Goal: Transaction & Acquisition: Purchase product/service

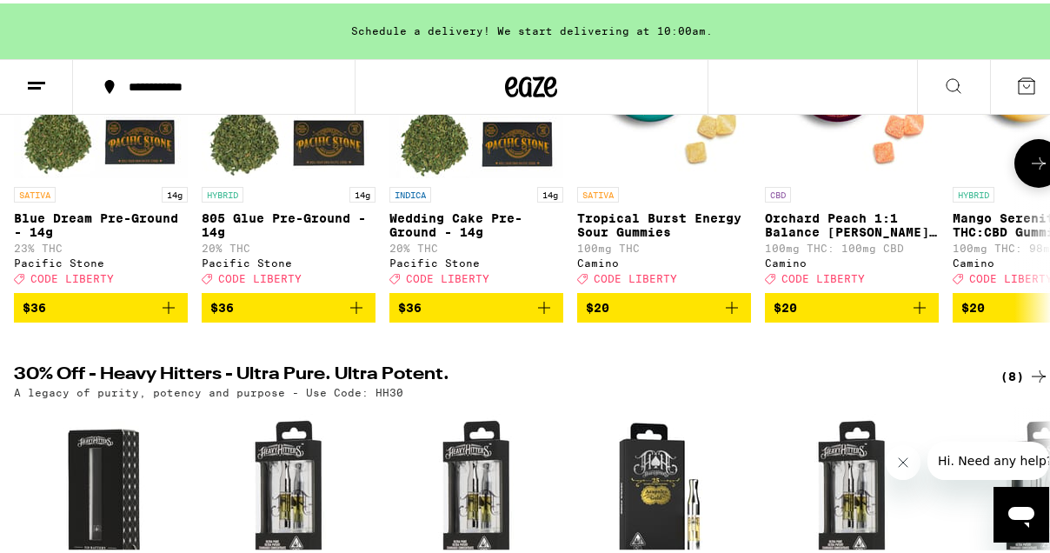
click at [1028, 170] on icon at bounding box center [1038, 160] width 21 height 21
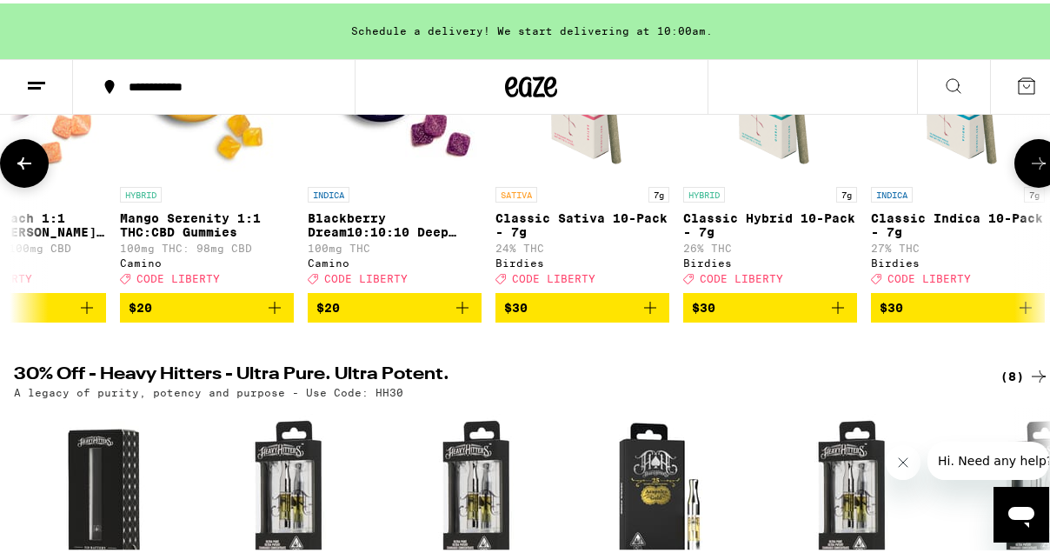
scroll to position [261, 0]
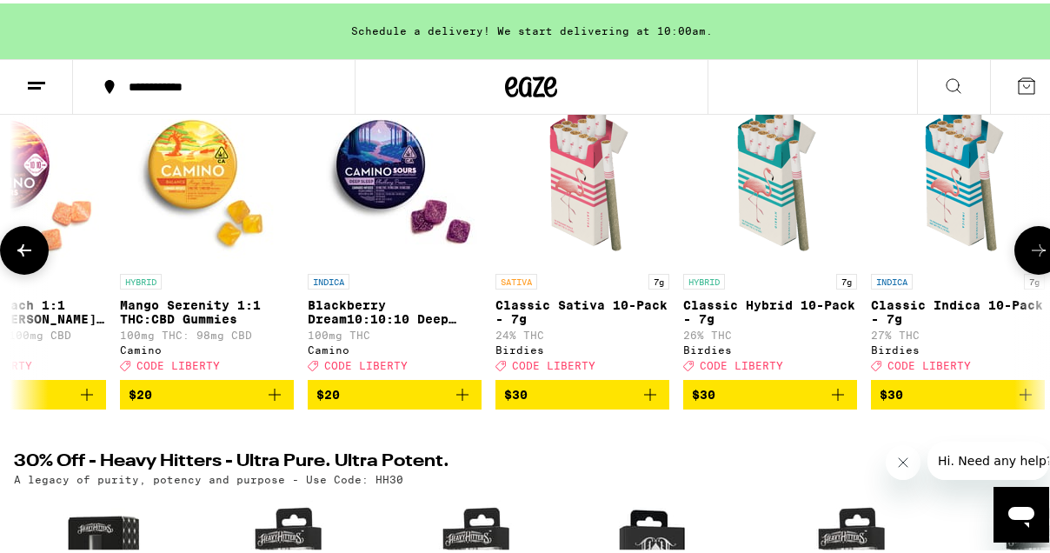
click at [1028, 256] on icon at bounding box center [1038, 246] width 21 height 21
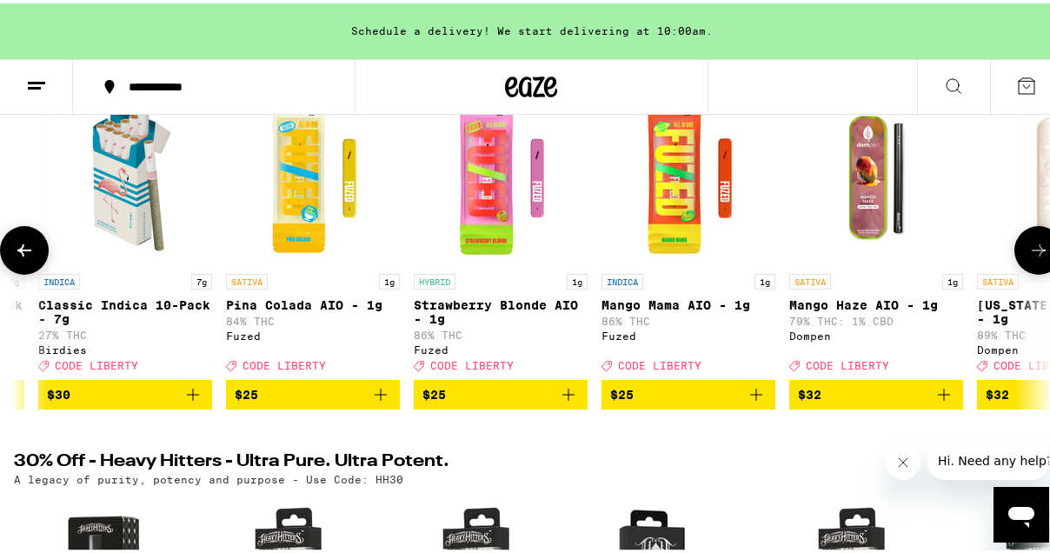
click at [1028, 256] on icon at bounding box center [1038, 246] width 21 height 21
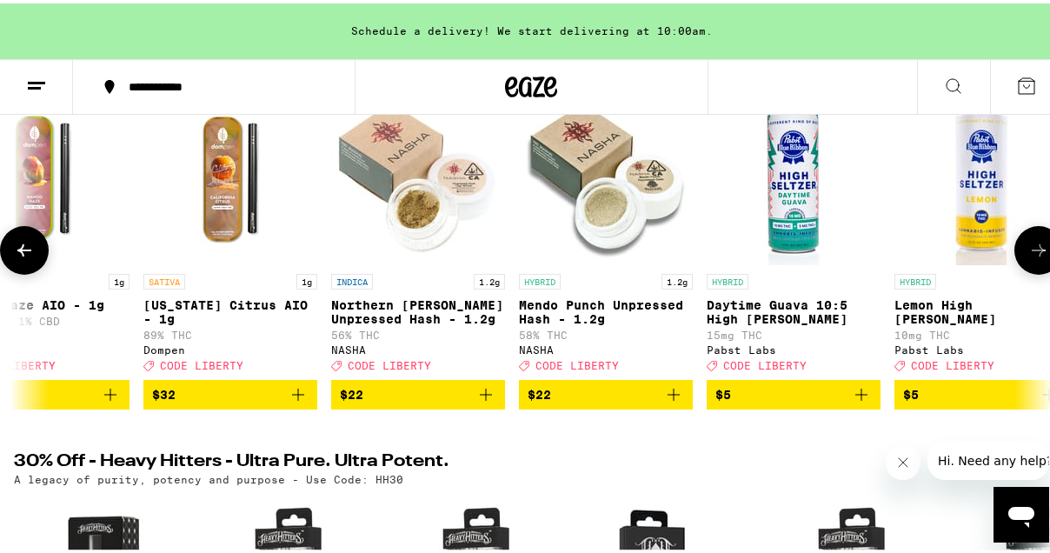
click at [1028, 256] on icon at bounding box center [1038, 246] width 21 height 21
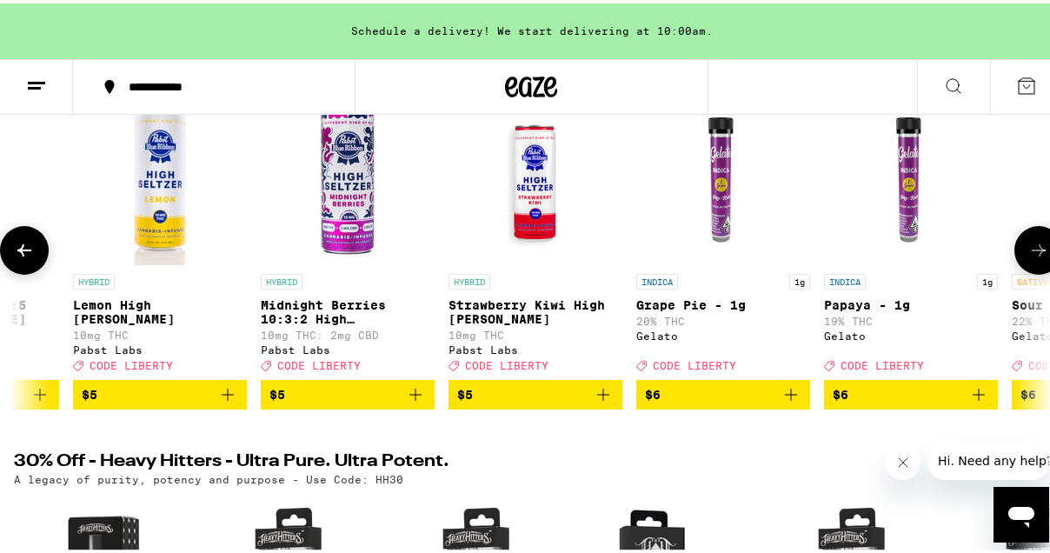
click at [1028, 256] on icon at bounding box center [1038, 246] width 21 height 21
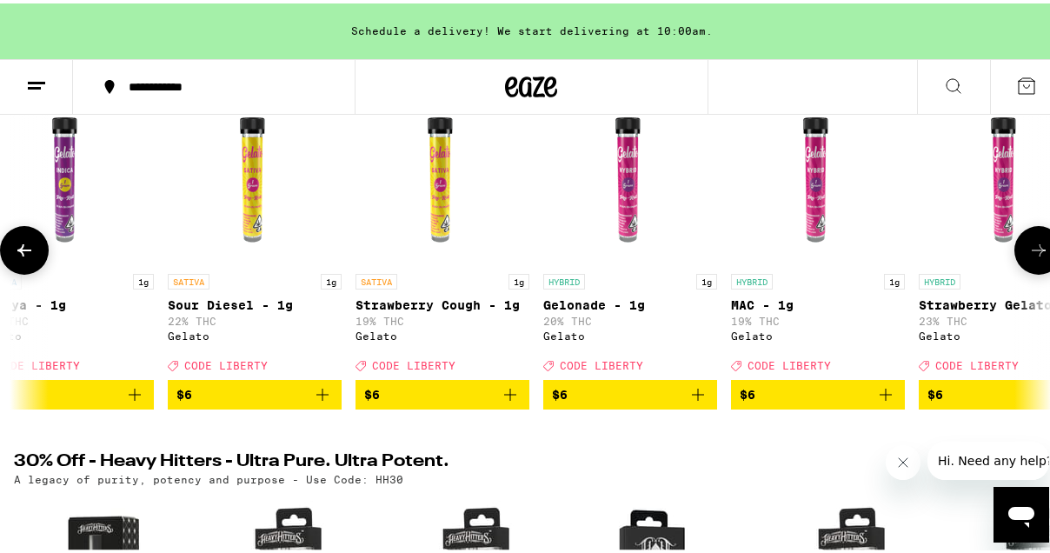
click at [1028, 256] on icon at bounding box center [1038, 246] width 21 height 21
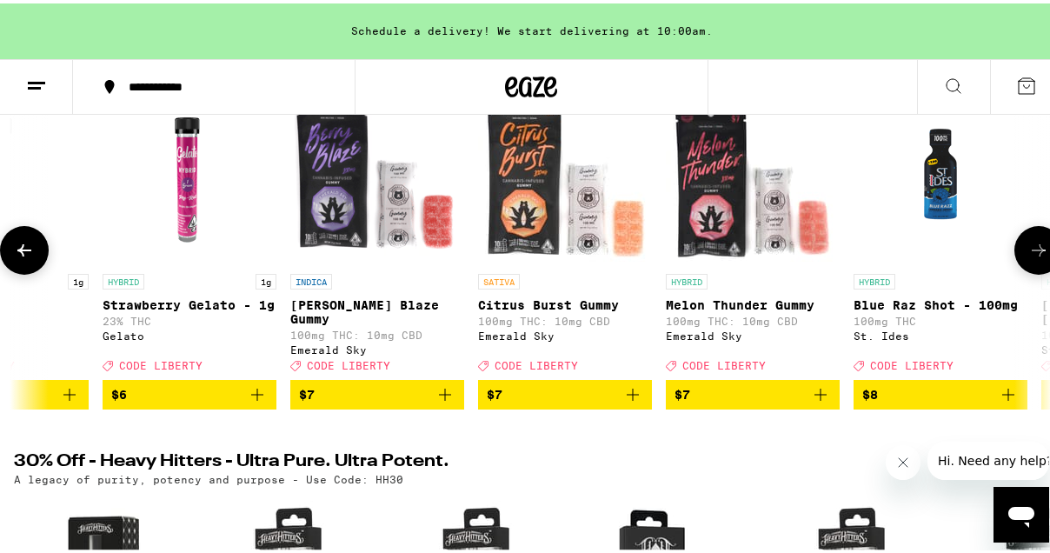
click at [1028, 256] on icon at bounding box center [1038, 246] width 21 height 21
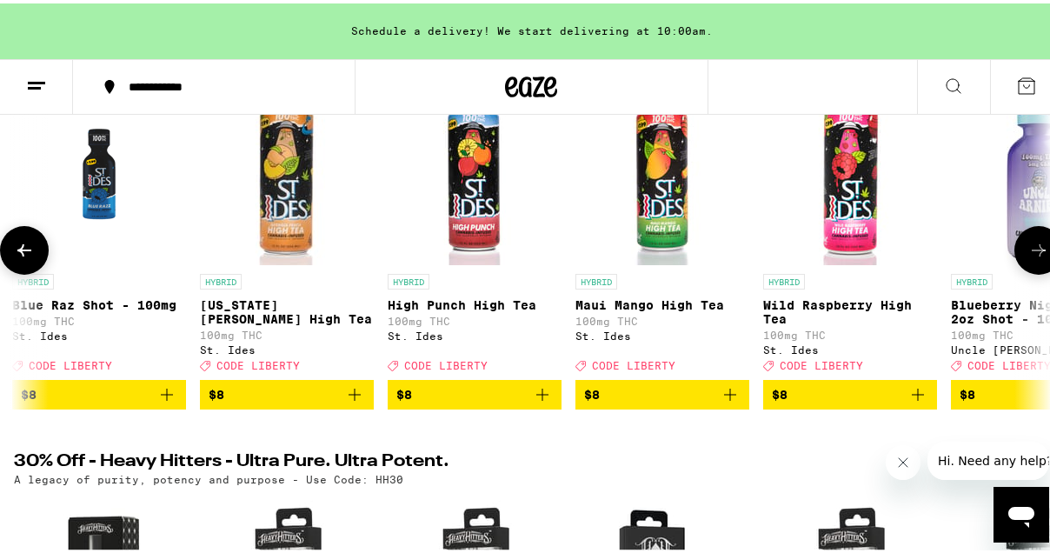
click at [1028, 256] on icon at bounding box center [1038, 246] width 21 height 21
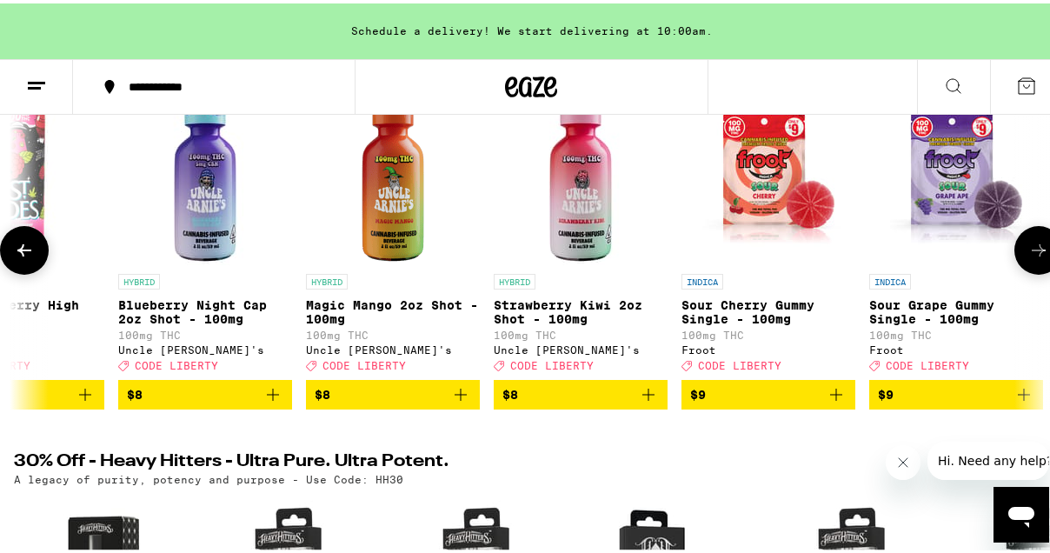
click at [1028, 256] on icon at bounding box center [1038, 246] width 21 height 21
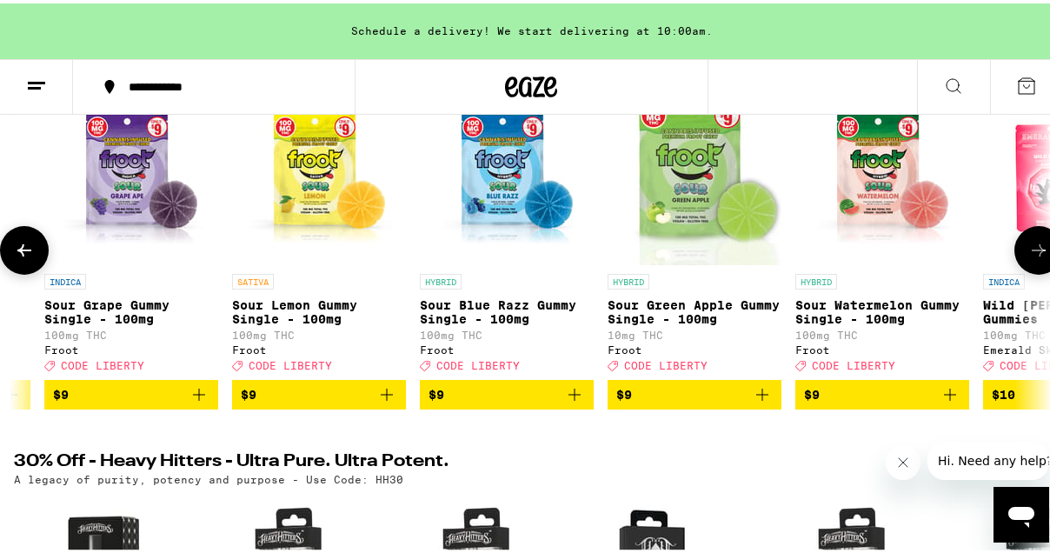
click at [1028, 256] on icon at bounding box center [1038, 246] width 21 height 21
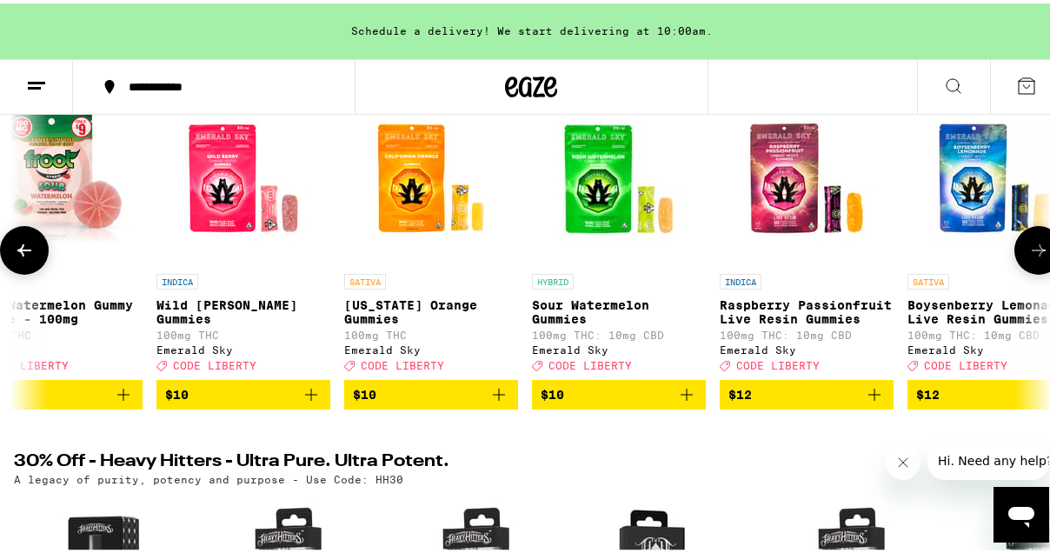
click at [1028, 256] on icon at bounding box center [1038, 246] width 21 height 21
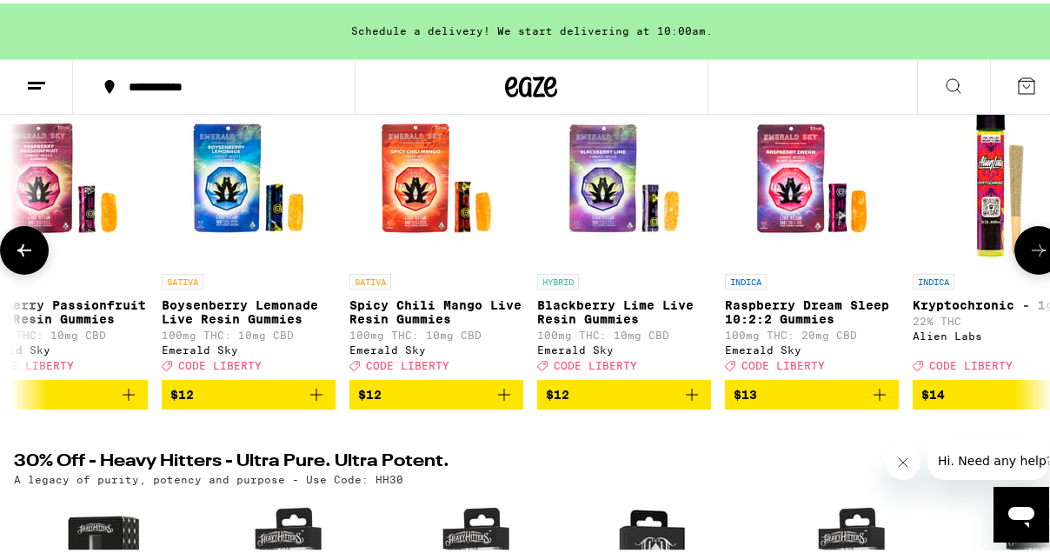
click at [1028, 256] on icon at bounding box center [1038, 246] width 21 height 21
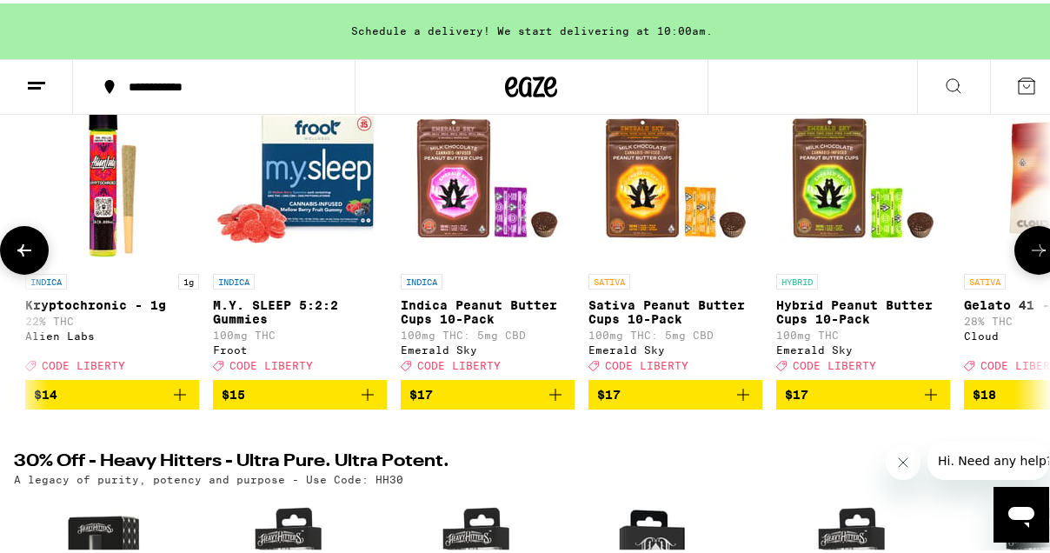
click at [1028, 256] on icon at bounding box center [1038, 246] width 21 height 21
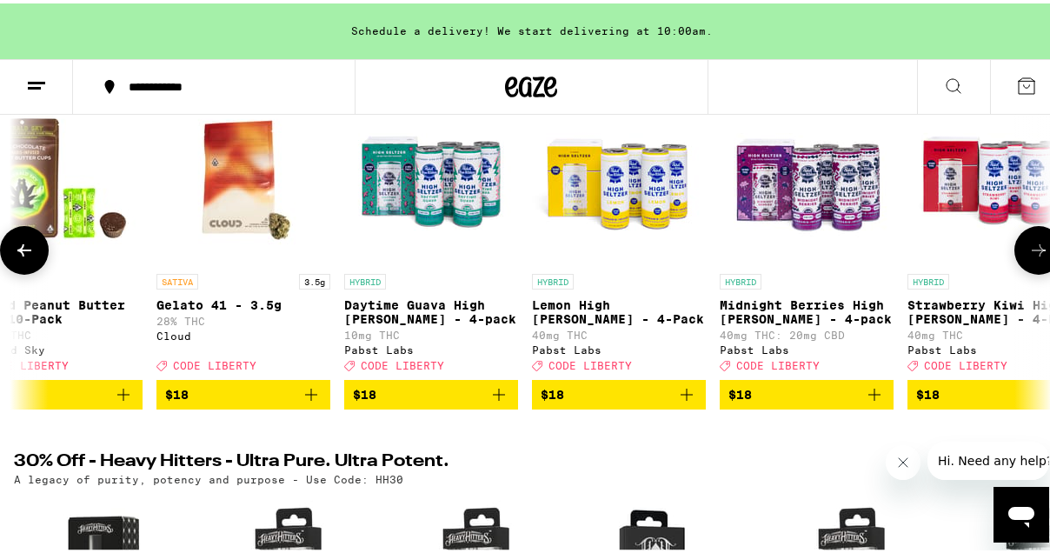
click at [1028, 256] on icon at bounding box center [1038, 246] width 21 height 21
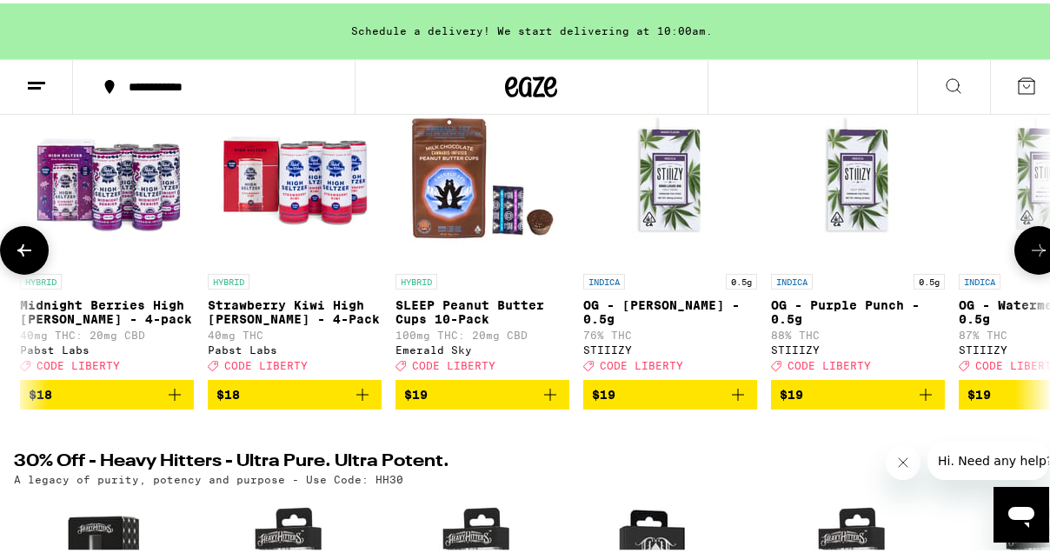
click at [1028, 256] on icon at bounding box center [1038, 246] width 21 height 21
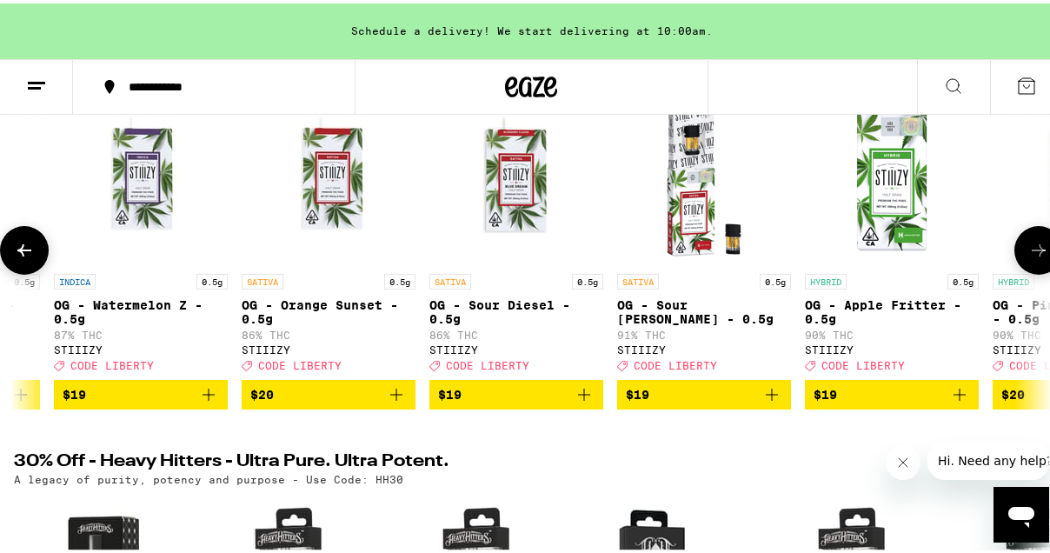
click at [1028, 256] on icon at bounding box center [1038, 246] width 21 height 21
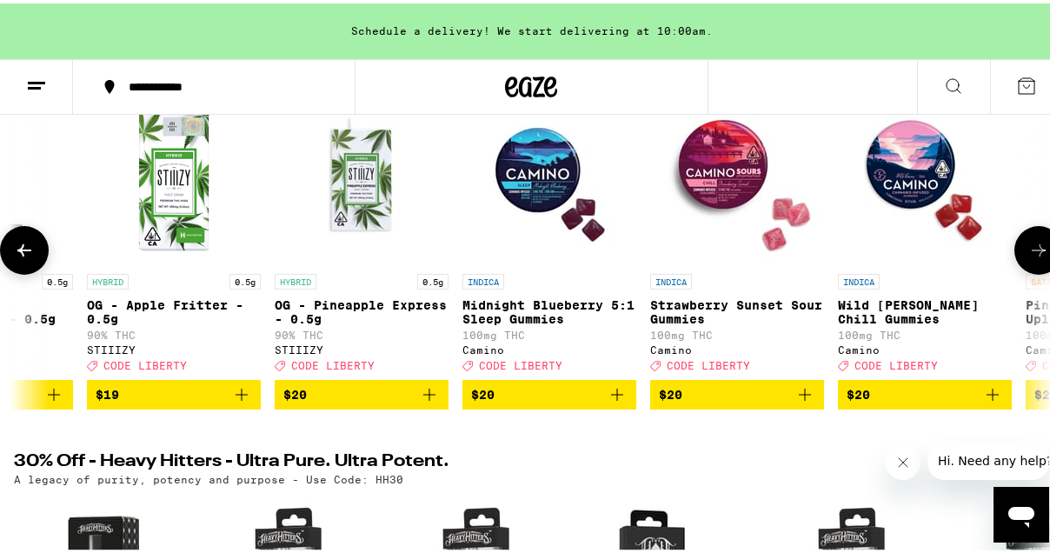
click at [1028, 256] on icon at bounding box center [1038, 246] width 21 height 21
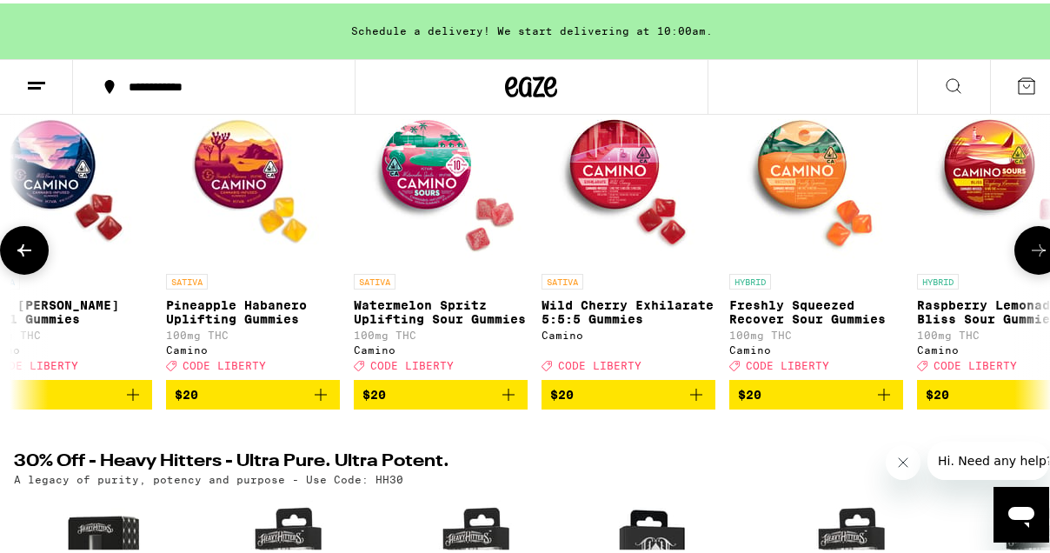
click at [1028, 256] on icon at bounding box center [1038, 246] width 21 height 21
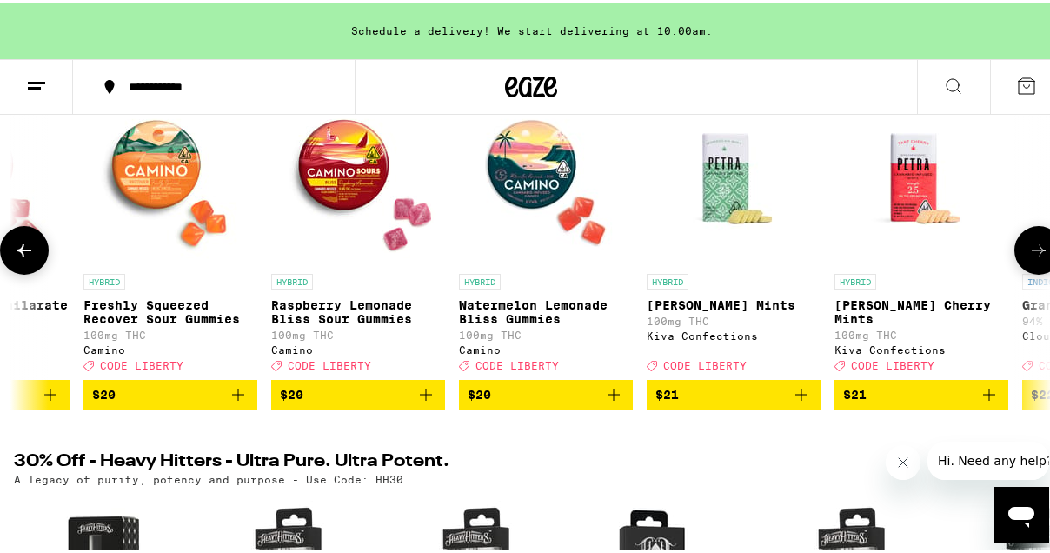
click at [1028, 256] on icon at bounding box center [1038, 246] width 21 height 21
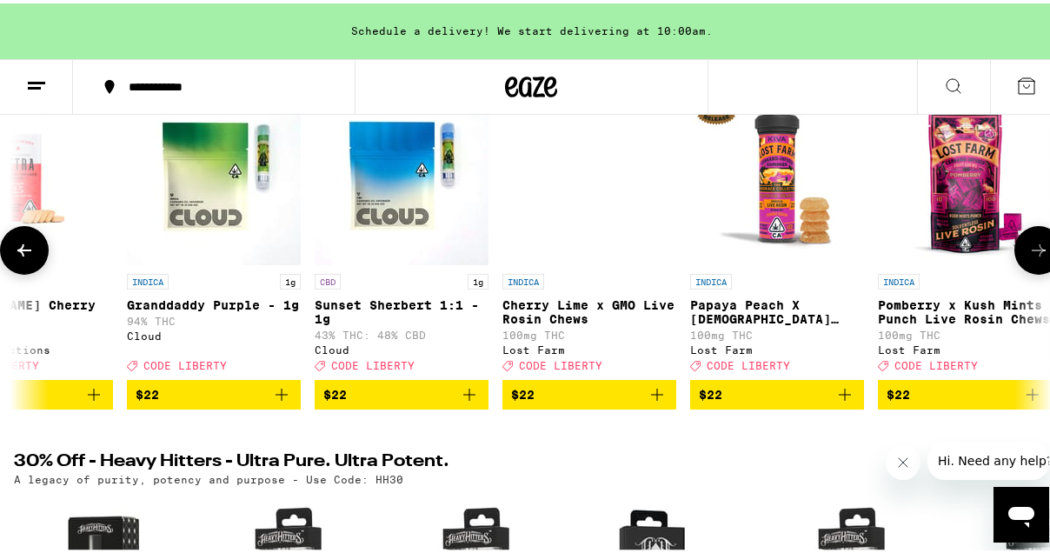
click at [1028, 256] on icon at bounding box center [1038, 246] width 21 height 21
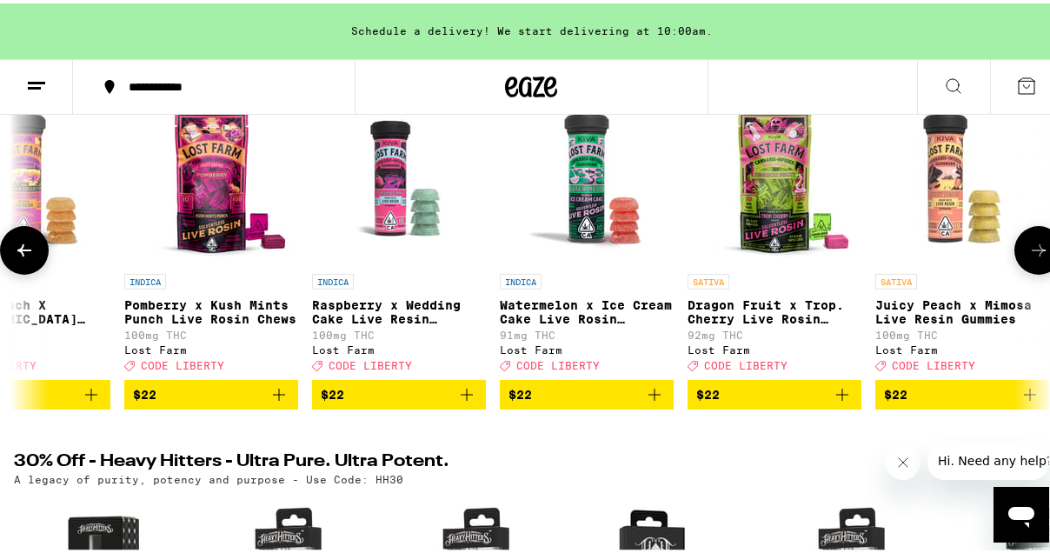
click at [1028, 256] on icon at bounding box center [1038, 246] width 21 height 21
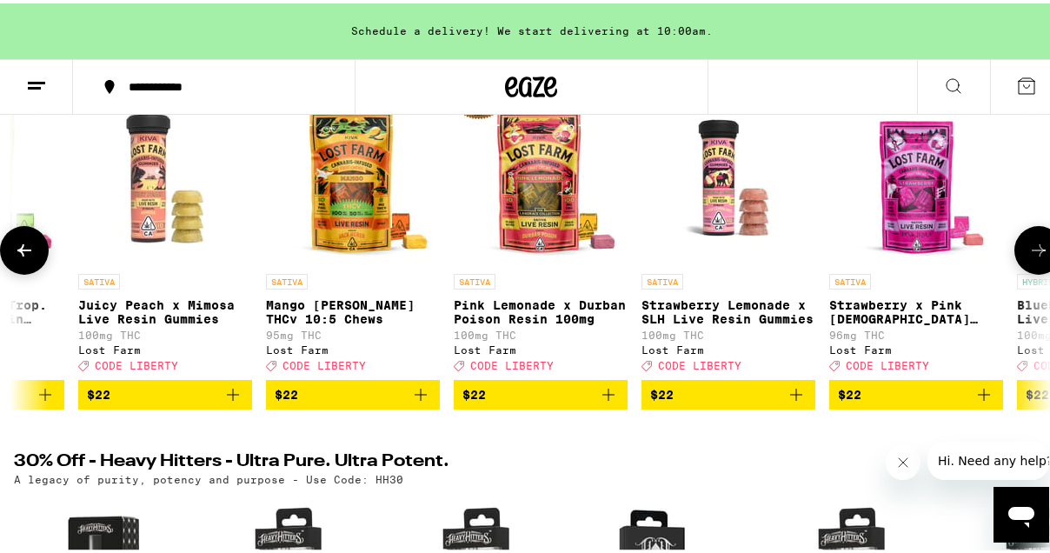
click at [1028, 256] on icon at bounding box center [1038, 246] width 21 height 21
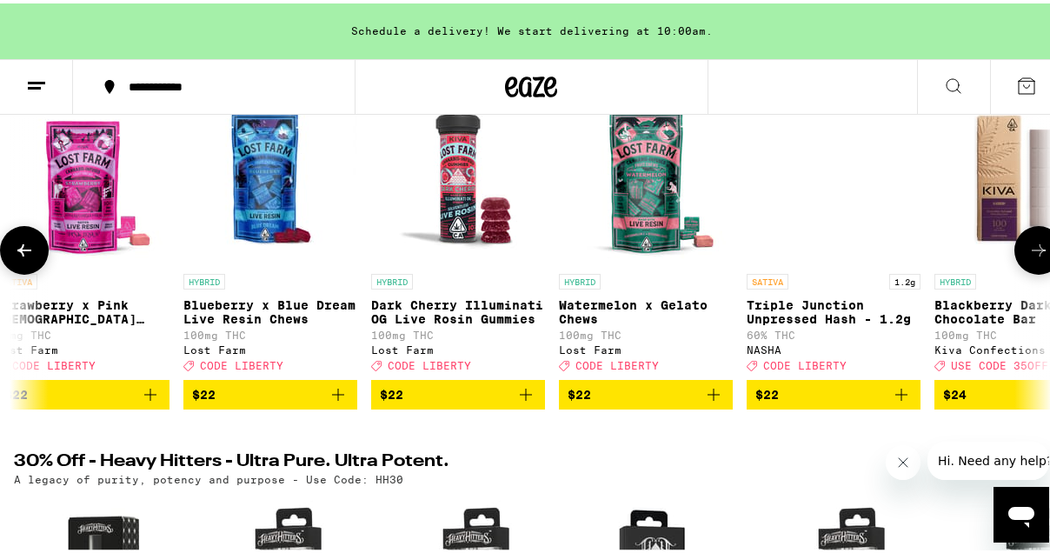
scroll to position [0, 17865]
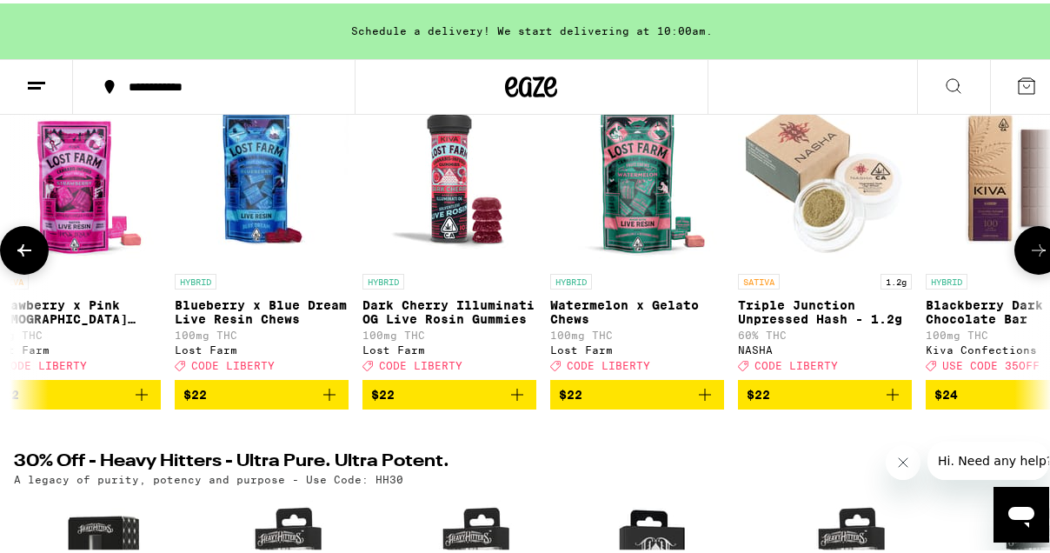
click at [32, 257] on icon at bounding box center [24, 246] width 21 height 21
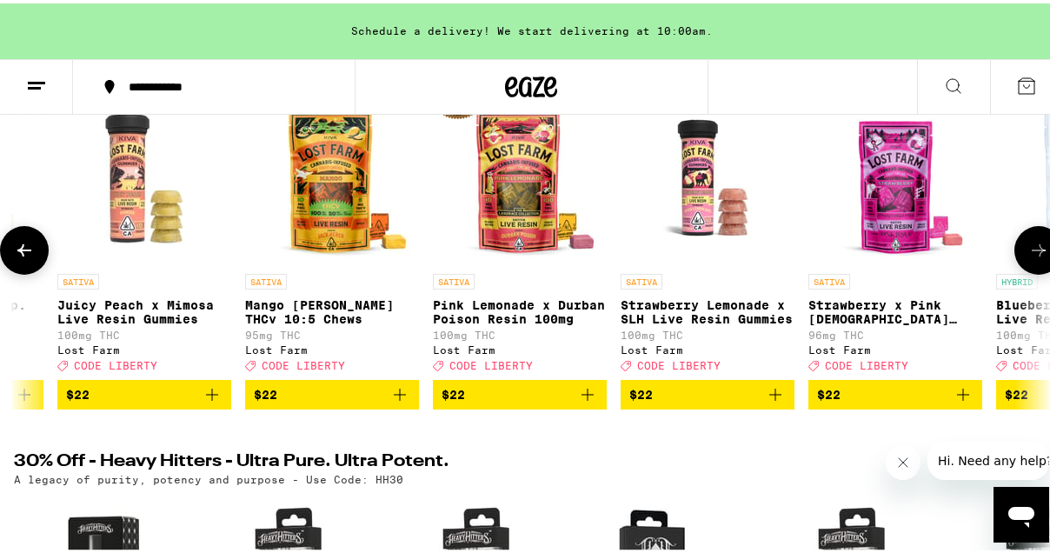
scroll to position [0, 17032]
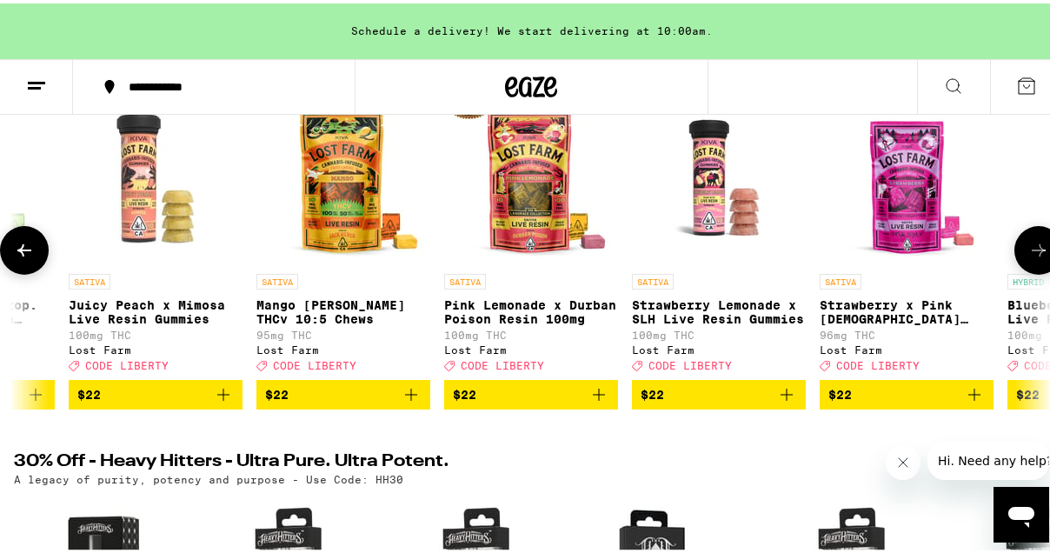
click at [1028, 257] on icon at bounding box center [1038, 246] width 21 height 21
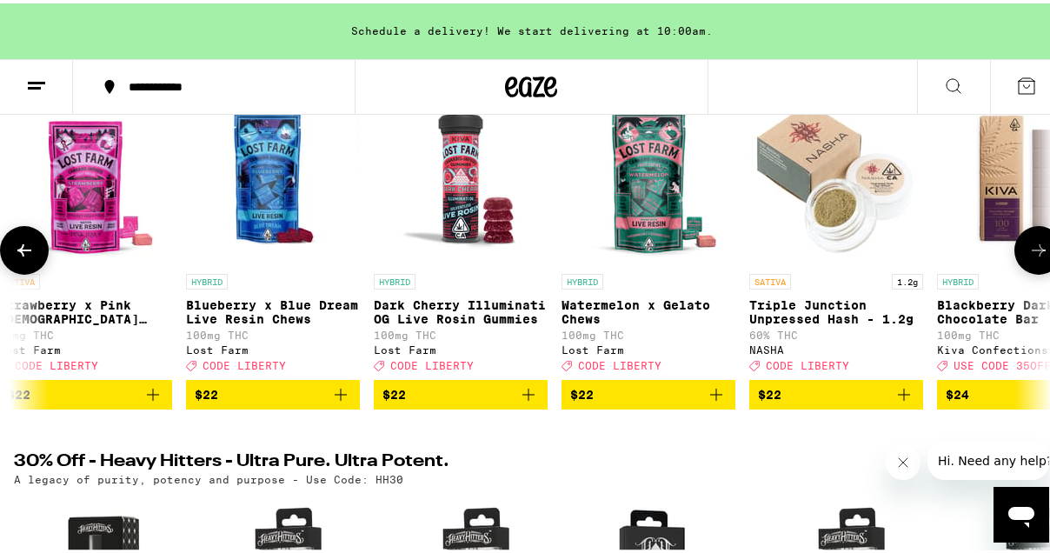
scroll to position [0, 17866]
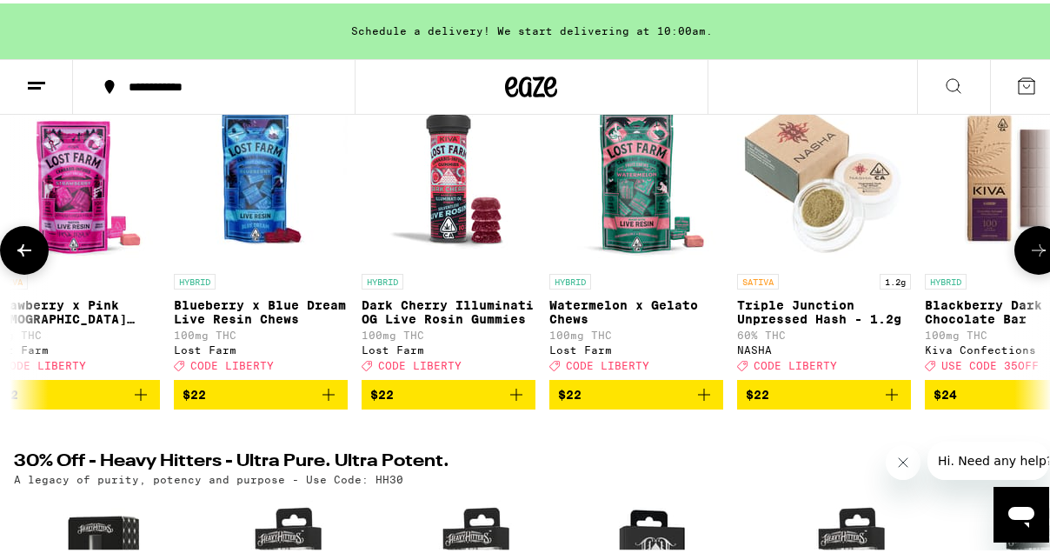
click at [1028, 257] on icon at bounding box center [1038, 246] width 21 height 21
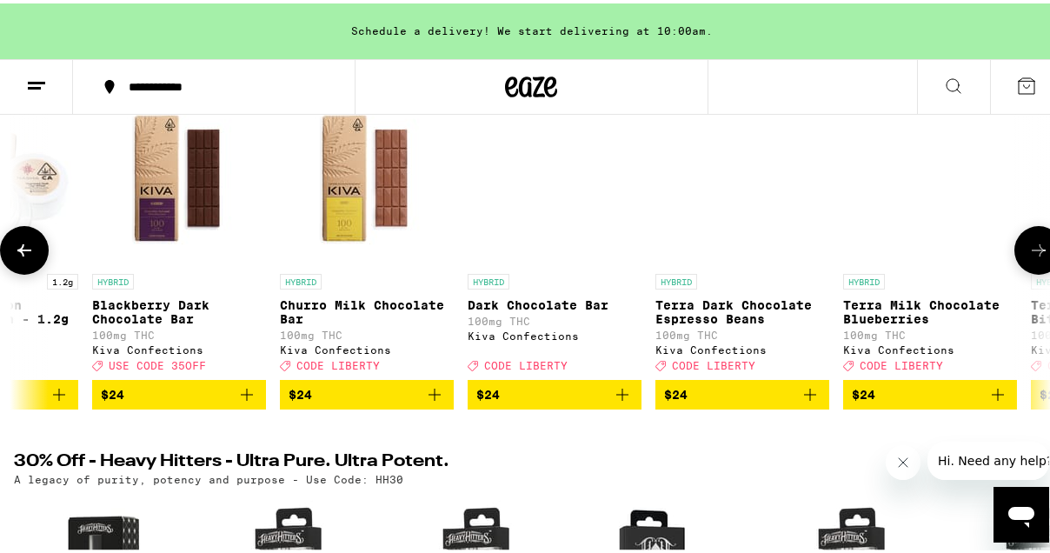
click at [1028, 257] on icon at bounding box center [1038, 246] width 21 height 21
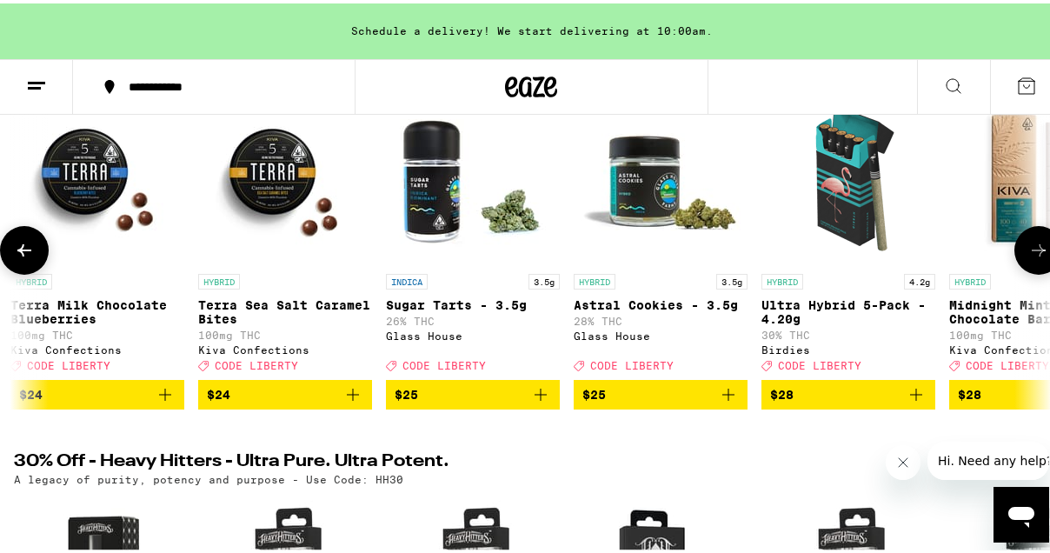
click at [1028, 257] on icon at bounding box center [1038, 246] width 21 height 21
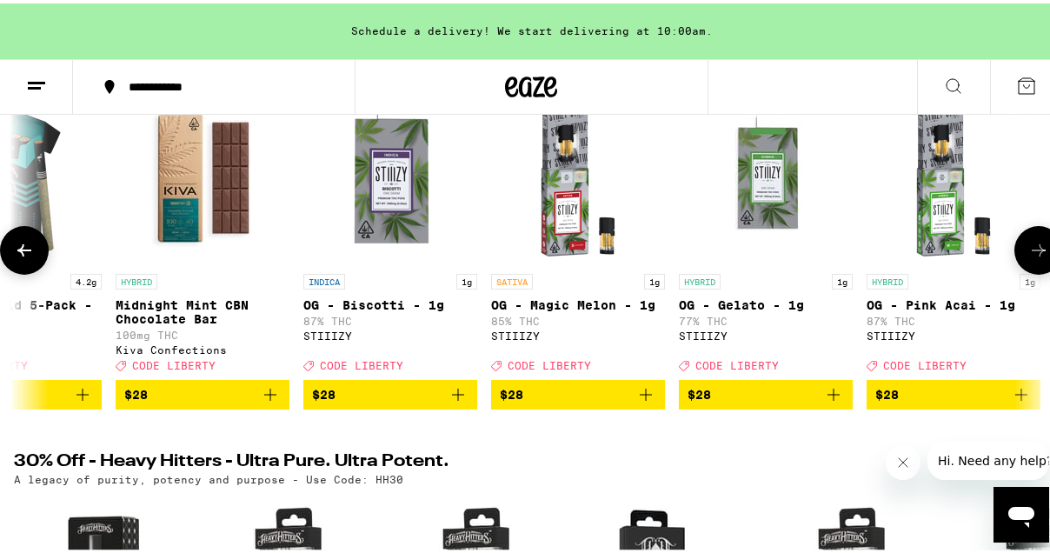
click at [1028, 257] on icon at bounding box center [1038, 246] width 21 height 21
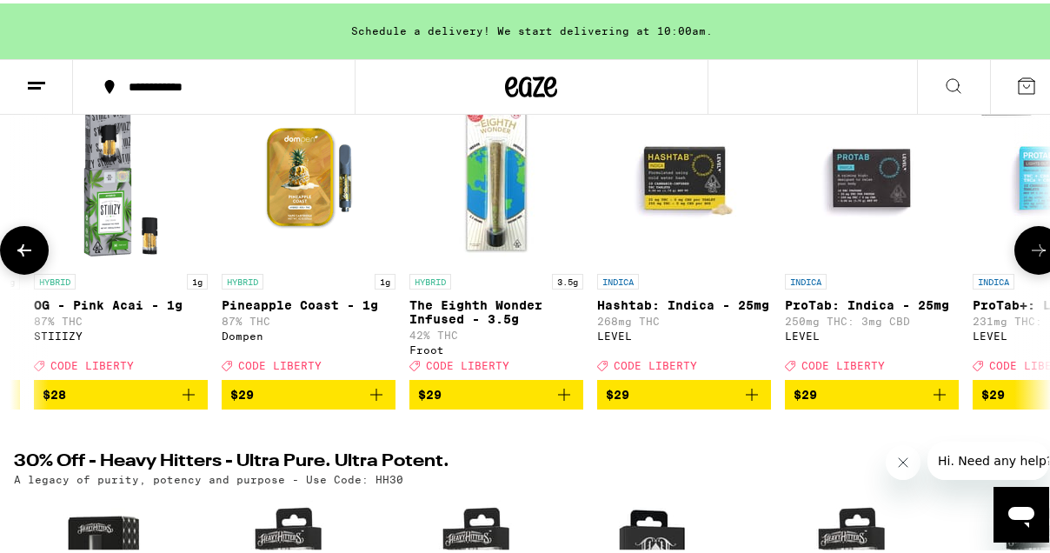
click at [1028, 257] on icon at bounding box center [1038, 246] width 21 height 21
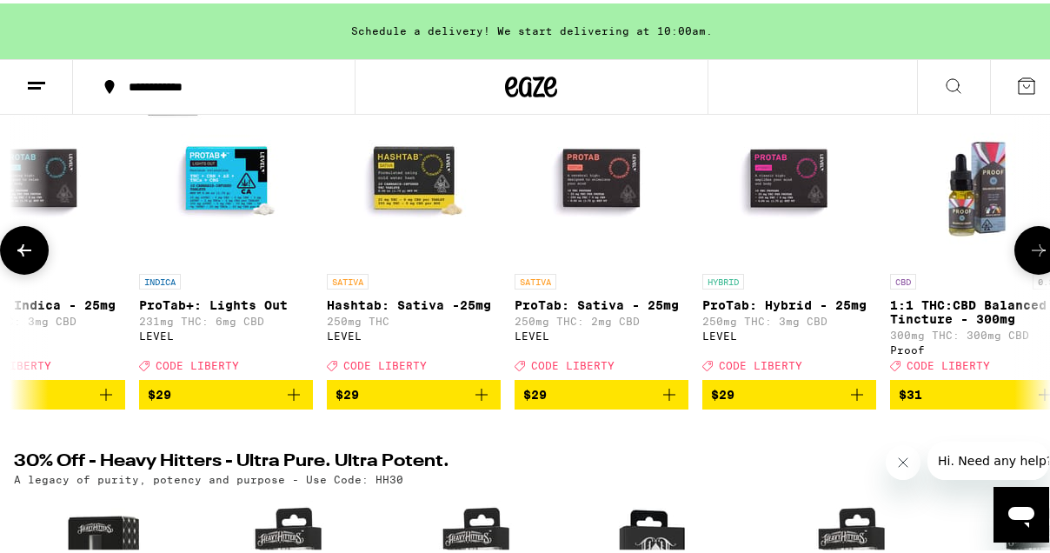
click at [1028, 257] on icon at bounding box center [1038, 246] width 21 height 21
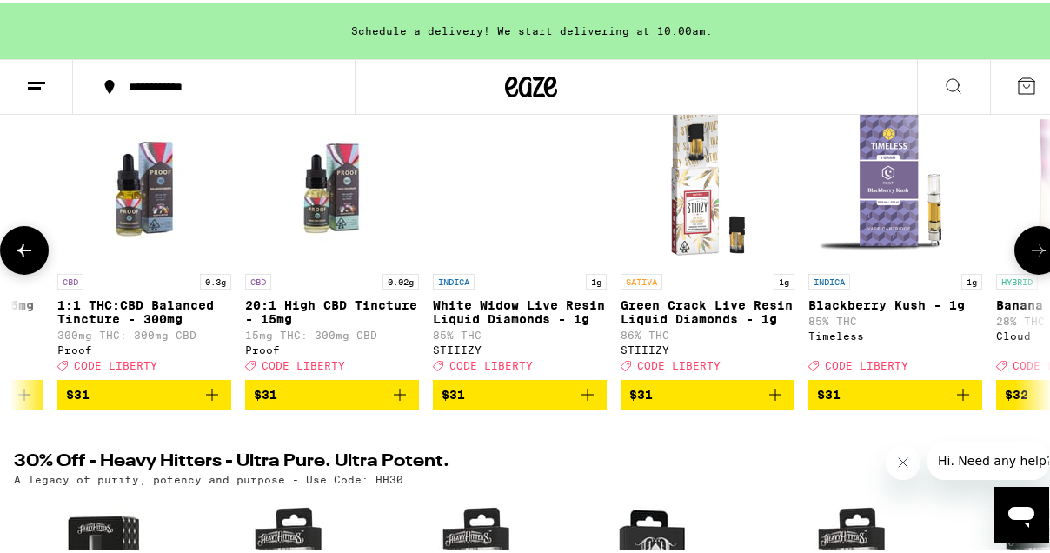
click at [1028, 257] on icon at bounding box center [1038, 246] width 21 height 21
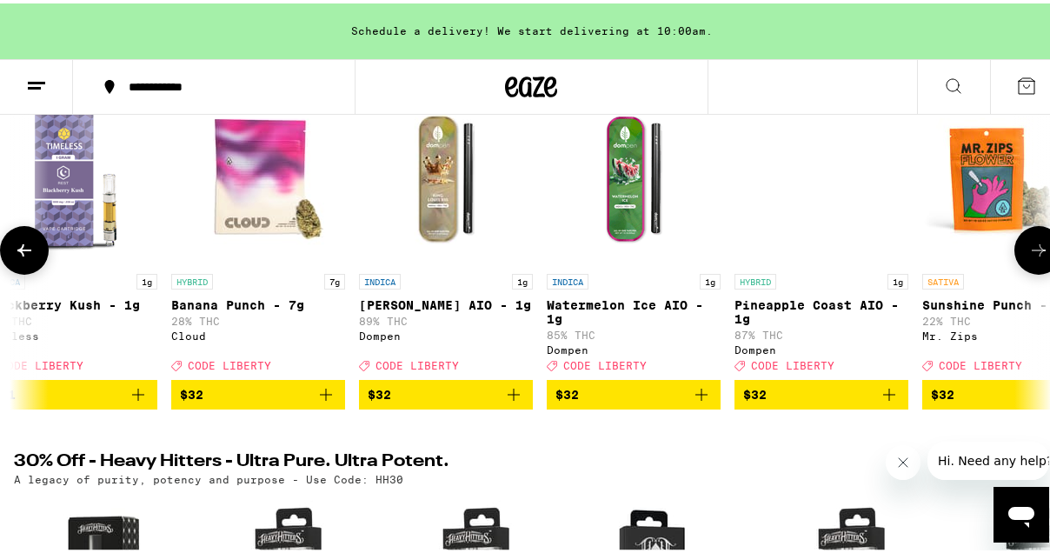
scroll to position [0, 23697]
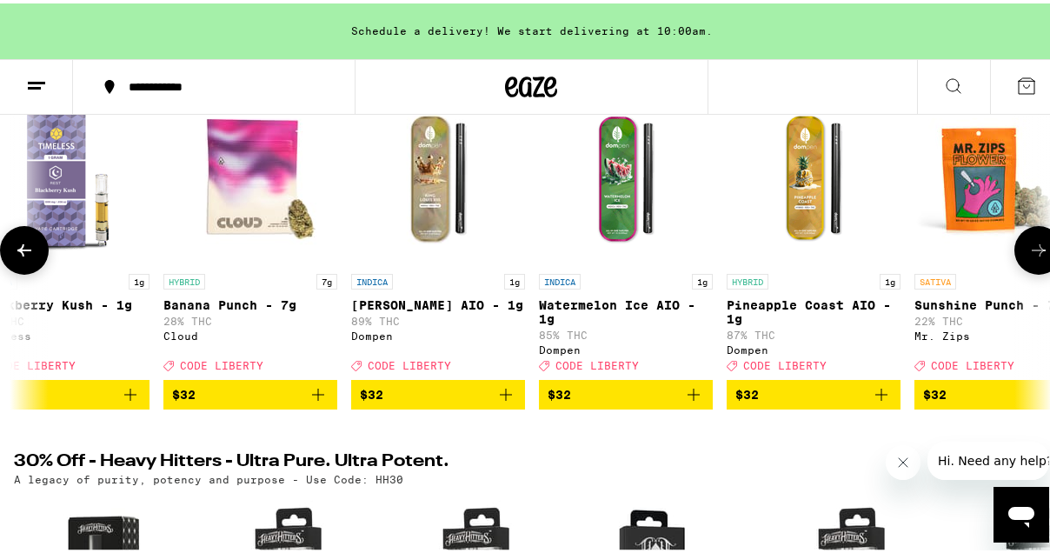
click at [1028, 257] on icon at bounding box center [1038, 246] width 21 height 21
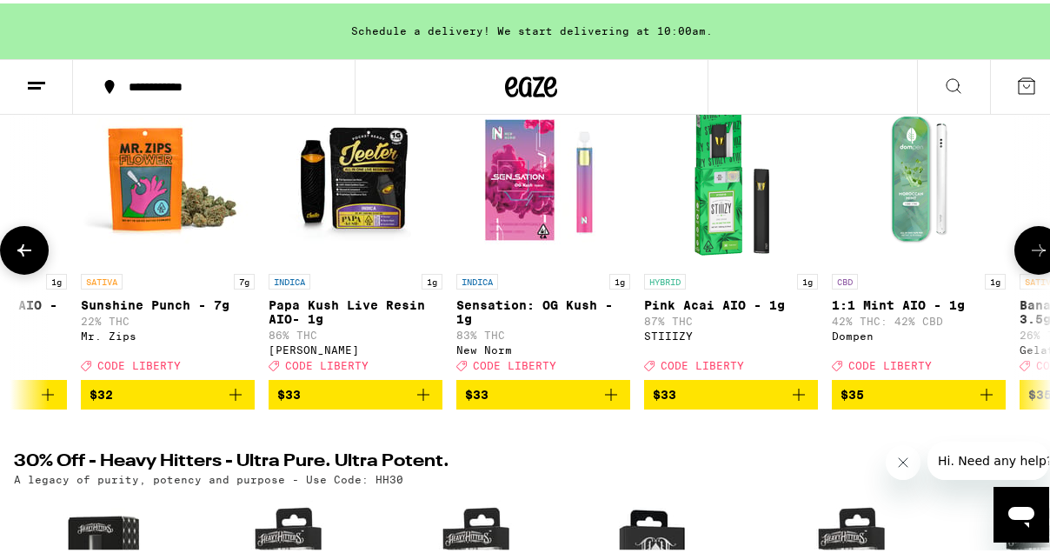
click at [1028, 257] on icon at bounding box center [1038, 246] width 21 height 21
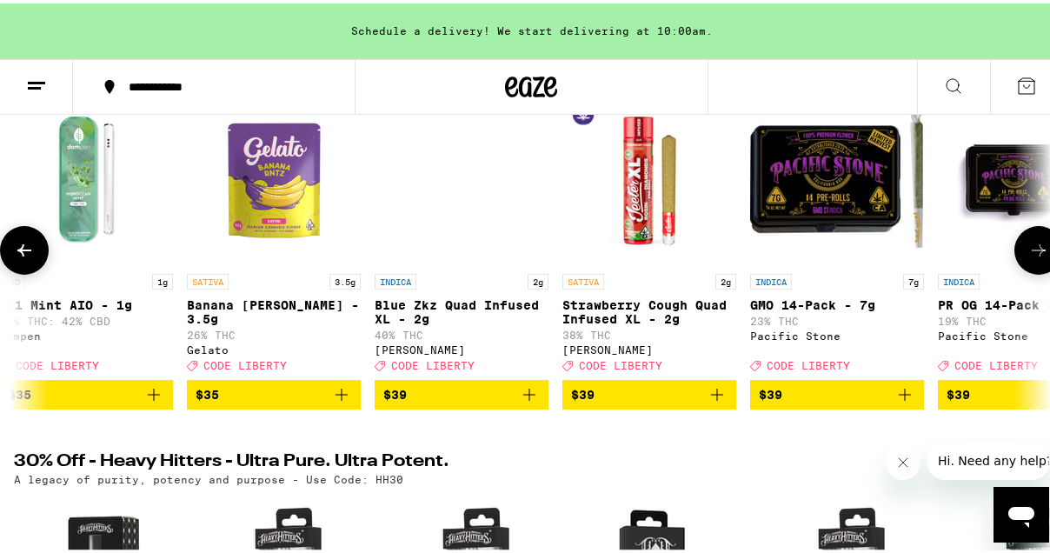
click at [1028, 257] on icon at bounding box center [1038, 246] width 21 height 21
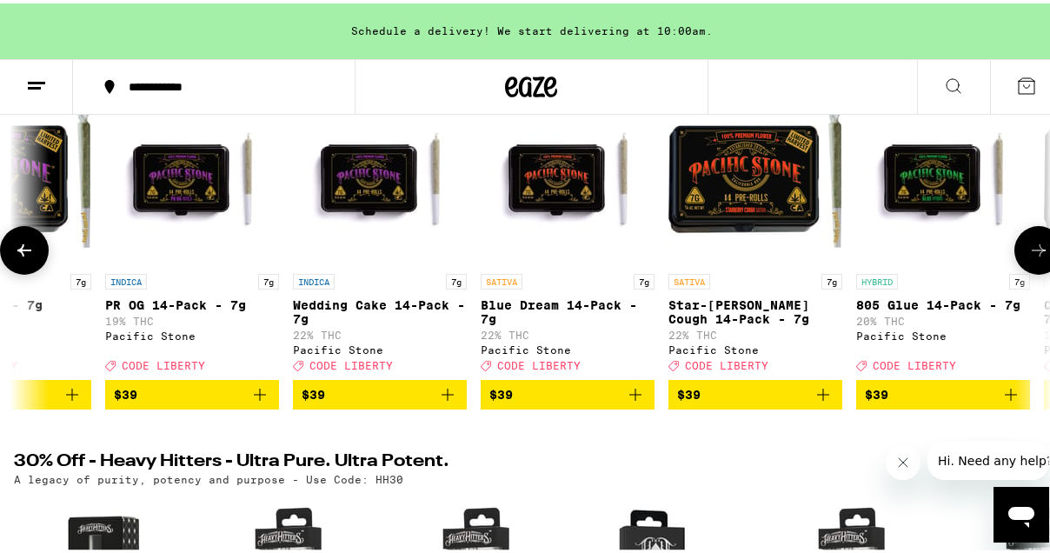
click at [1028, 257] on icon at bounding box center [1038, 246] width 21 height 21
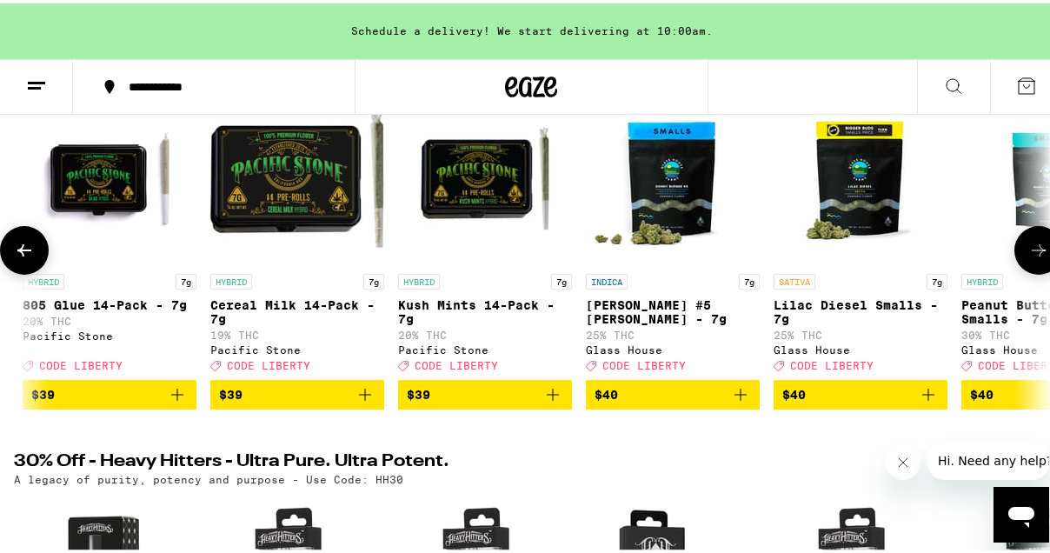
click at [1028, 257] on icon at bounding box center [1038, 246] width 21 height 21
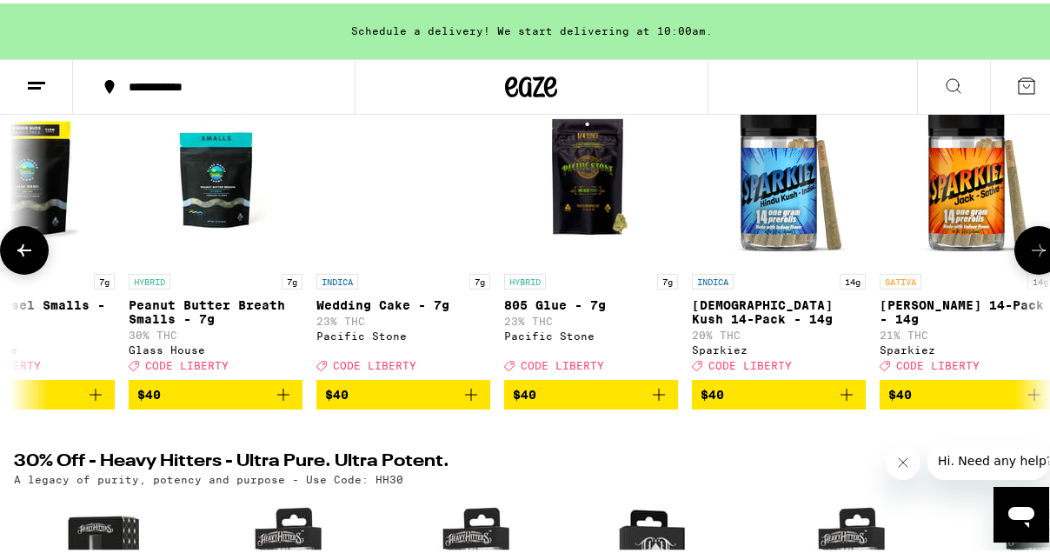
click at [1028, 257] on icon at bounding box center [1038, 246] width 21 height 21
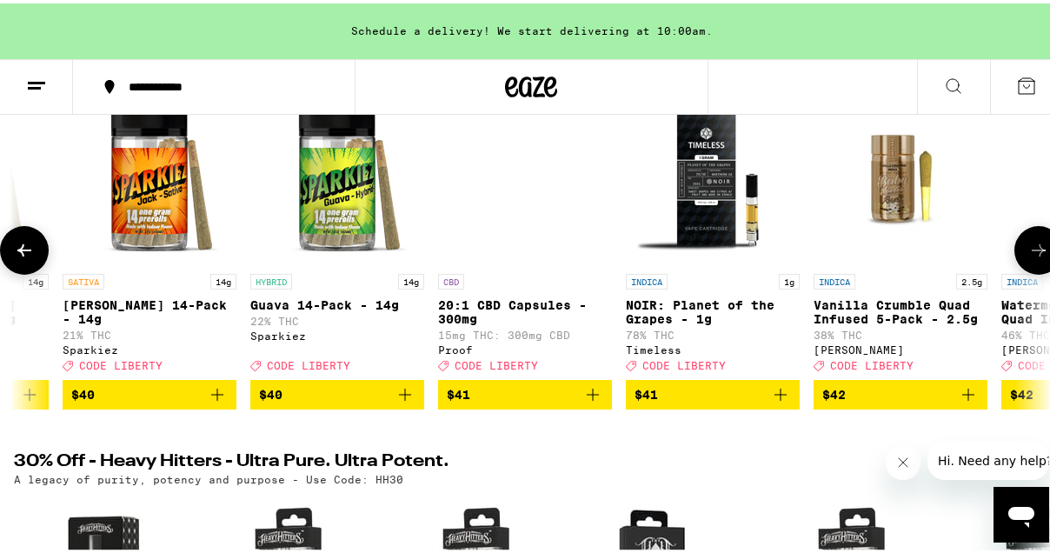
scroll to position [0, 28696]
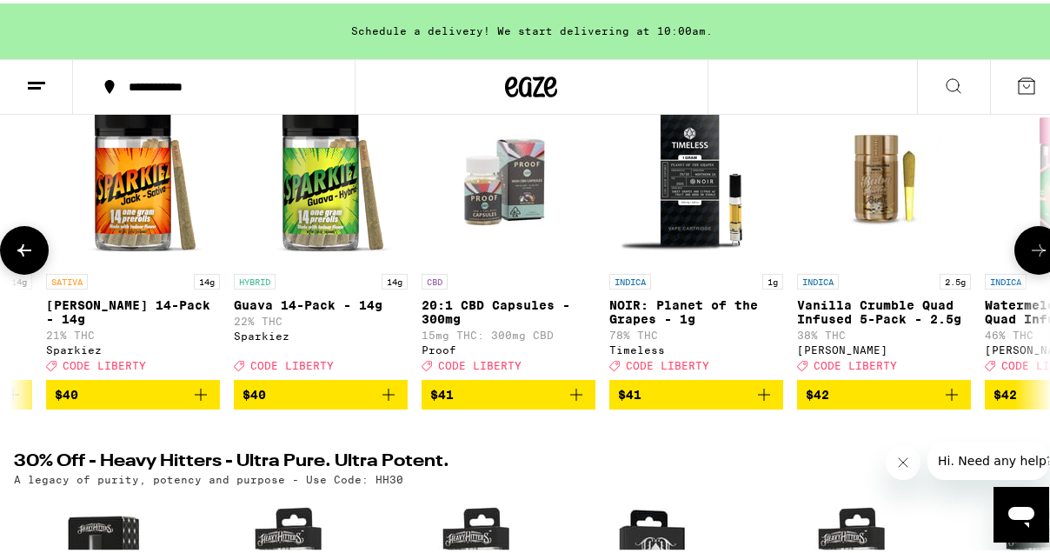
click at [1028, 257] on icon at bounding box center [1038, 246] width 21 height 21
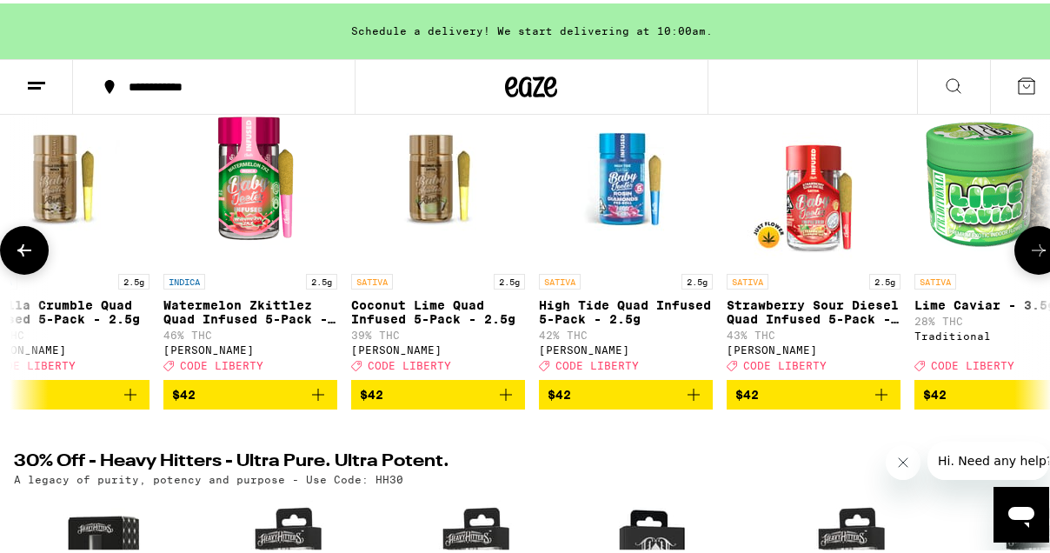
scroll to position [0, 29529]
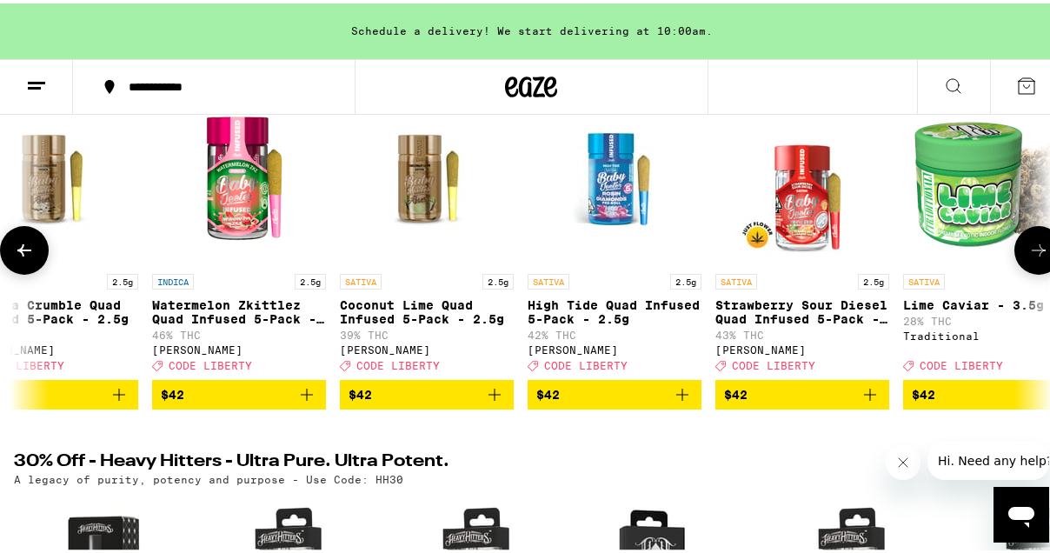
click at [1028, 257] on icon at bounding box center [1038, 246] width 21 height 21
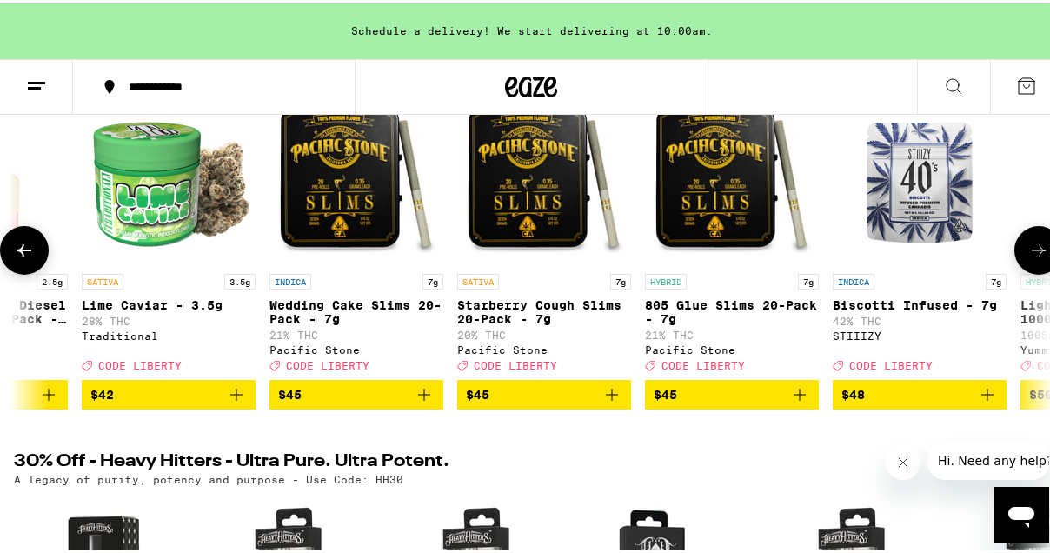
scroll to position [0, 30363]
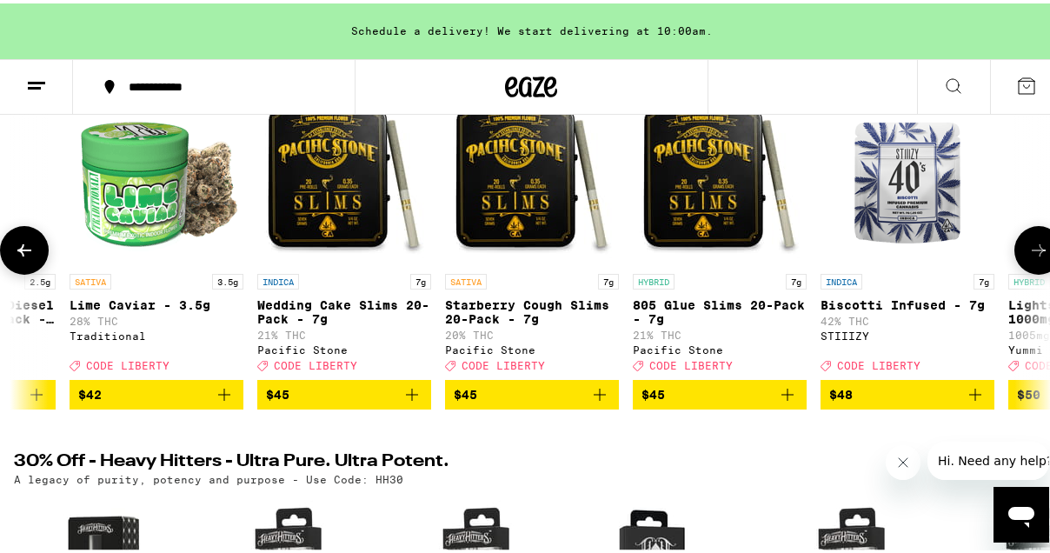
click at [1028, 257] on icon at bounding box center [1038, 246] width 21 height 21
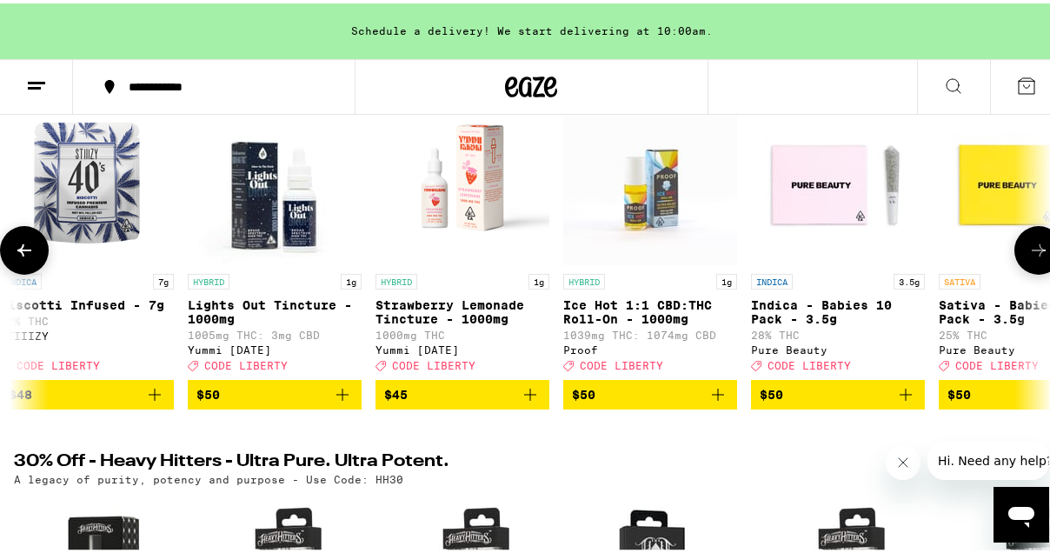
scroll to position [0, 31196]
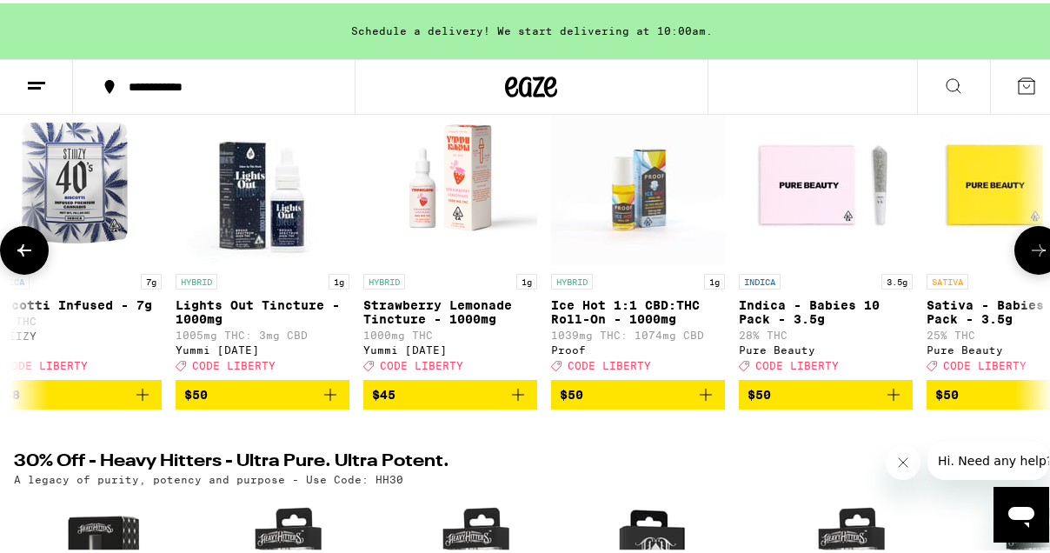
click at [1028, 257] on icon at bounding box center [1038, 246] width 21 height 21
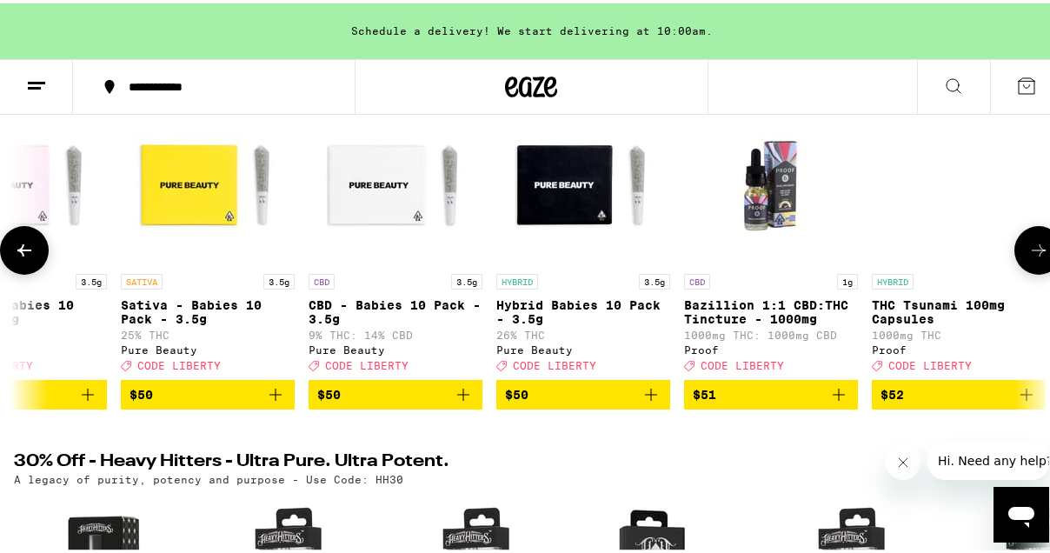
scroll to position [0, 32028]
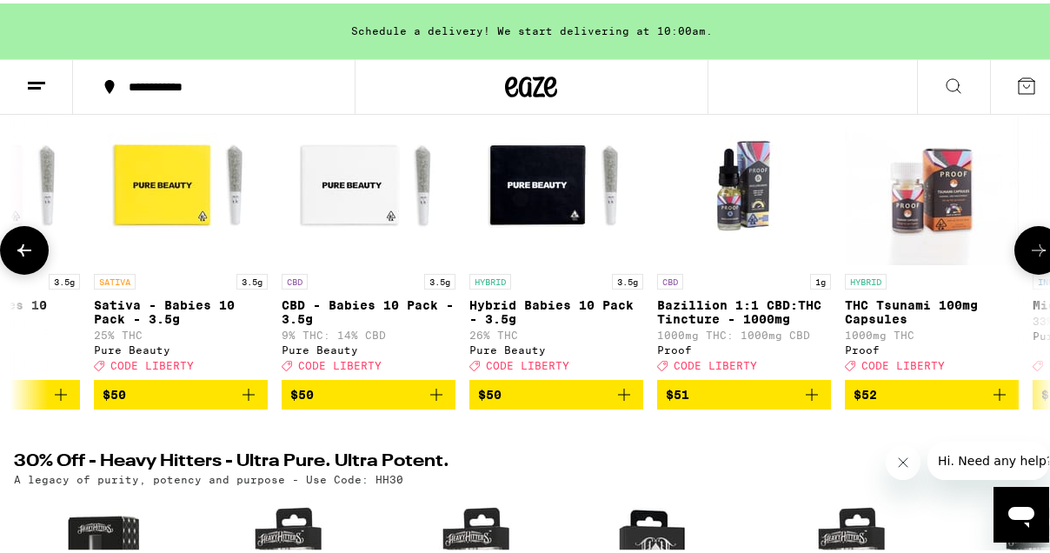
click at [1028, 257] on icon at bounding box center [1038, 246] width 21 height 21
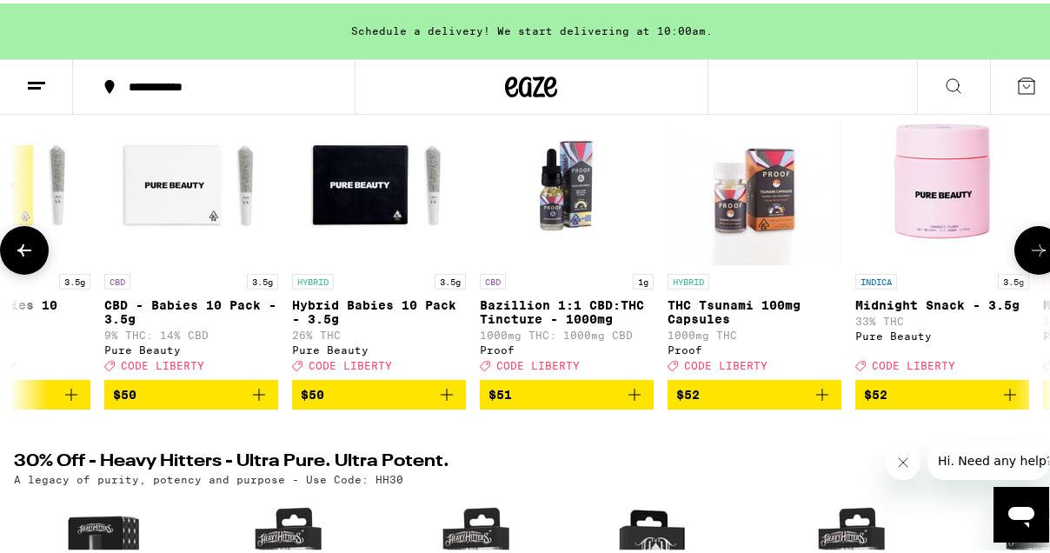
click at [1028, 257] on icon at bounding box center [1038, 246] width 21 height 21
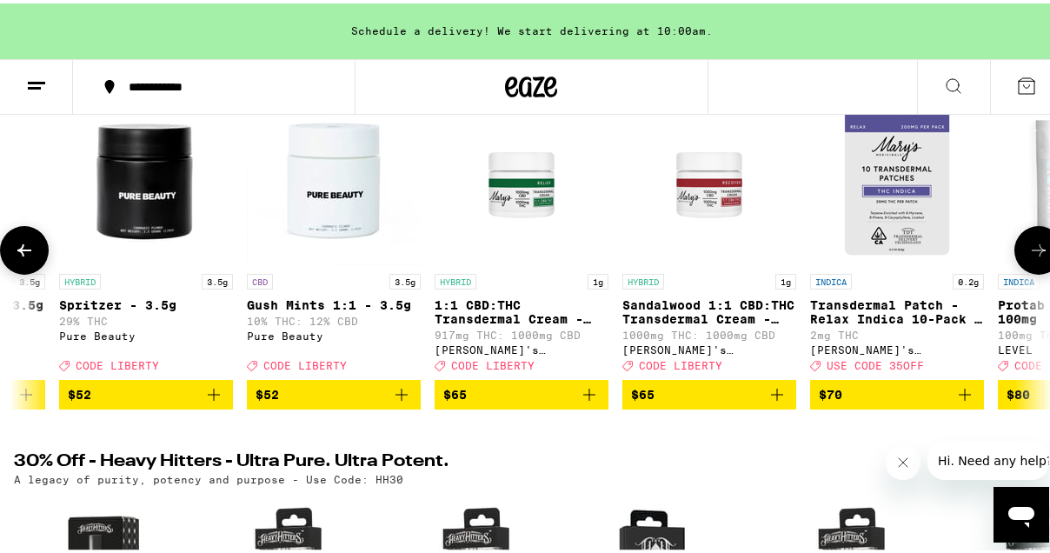
click at [1028, 257] on icon at bounding box center [1038, 246] width 21 height 21
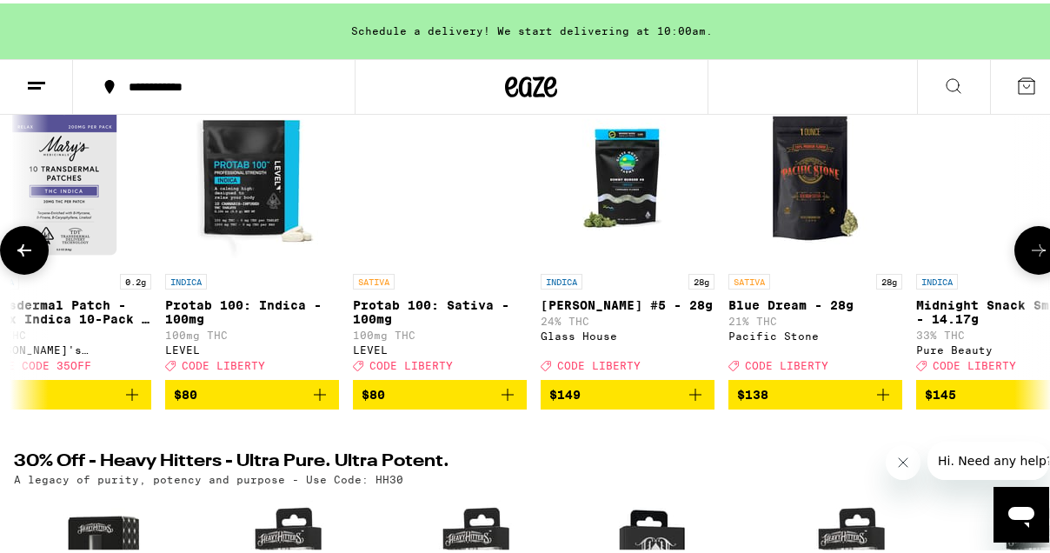
click at [1028, 257] on icon at bounding box center [1038, 246] width 21 height 21
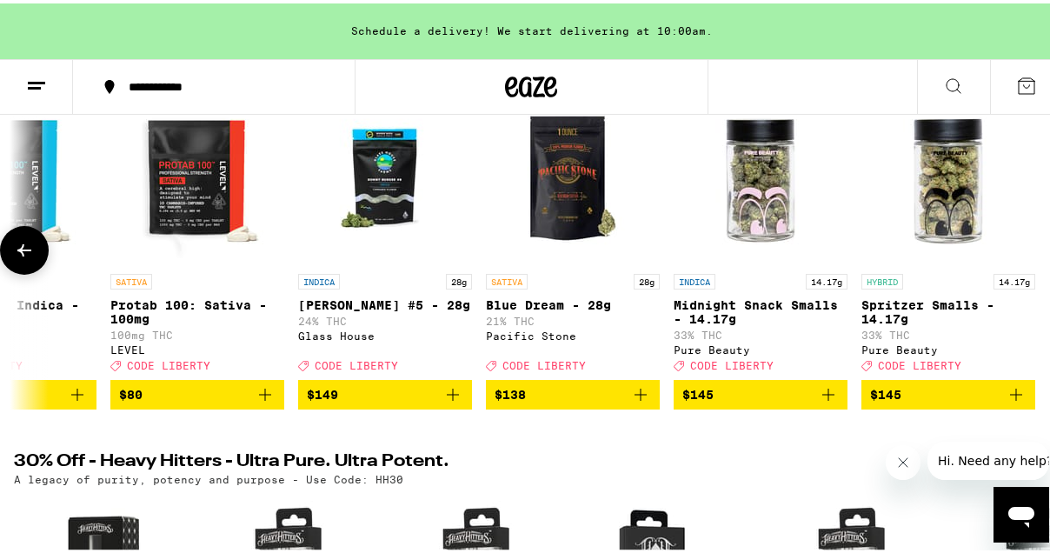
scroll to position [0, 34466]
click at [28, 256] on icon at bounding box center [24, 246] width 21 height 21
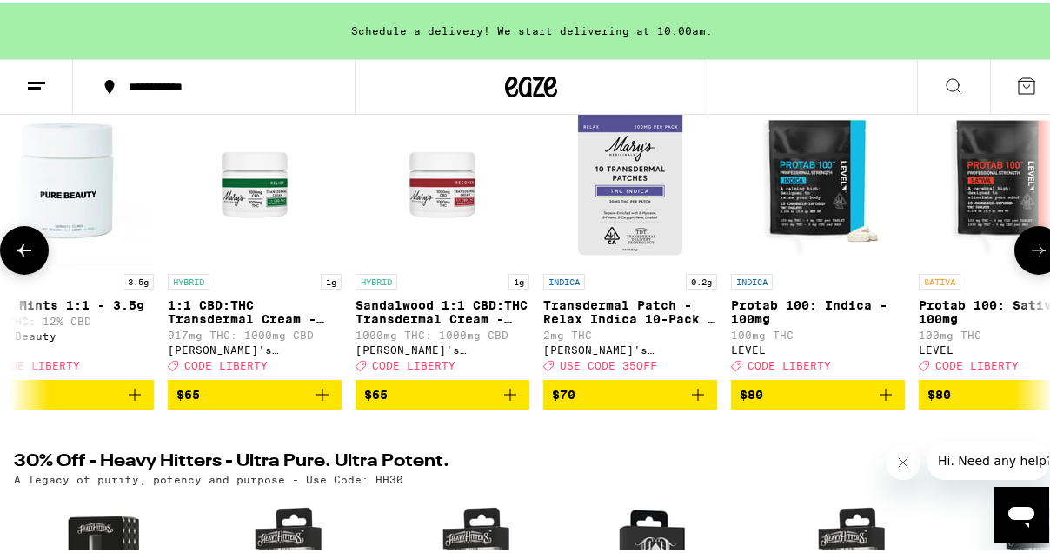
scroll to position [0, 33633]
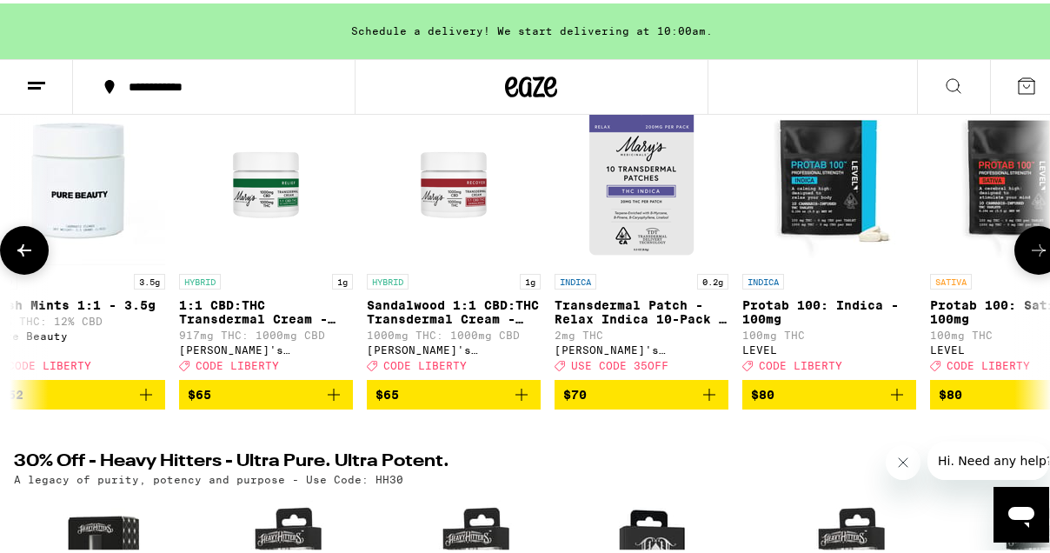
click at [1028, 257] on icon at bounding box center [1038, 246] width 21 height 21
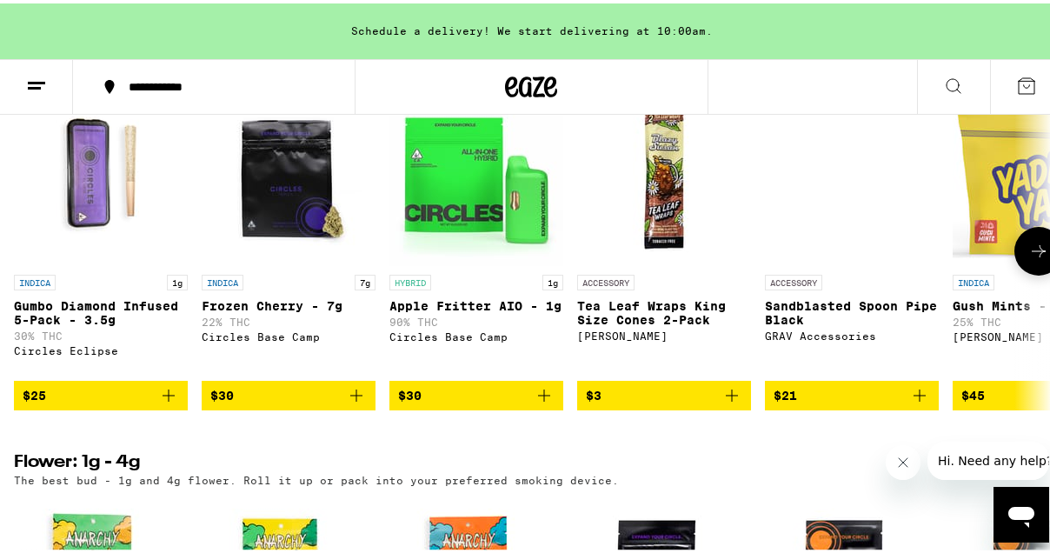
scroll to position [1391, 0]
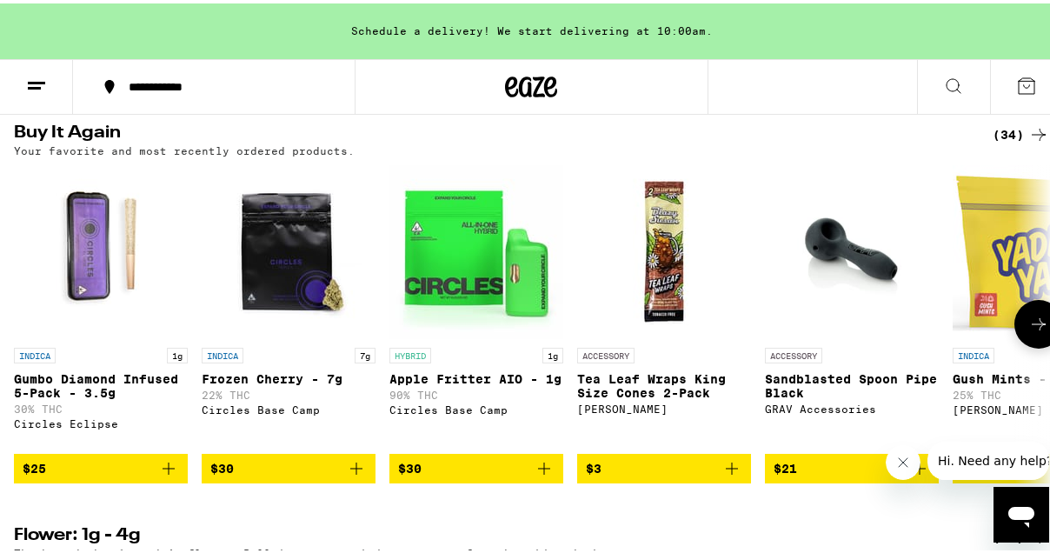
click at [1028, 331] on icon at bounding box center [1038, 320] width 21 height 21
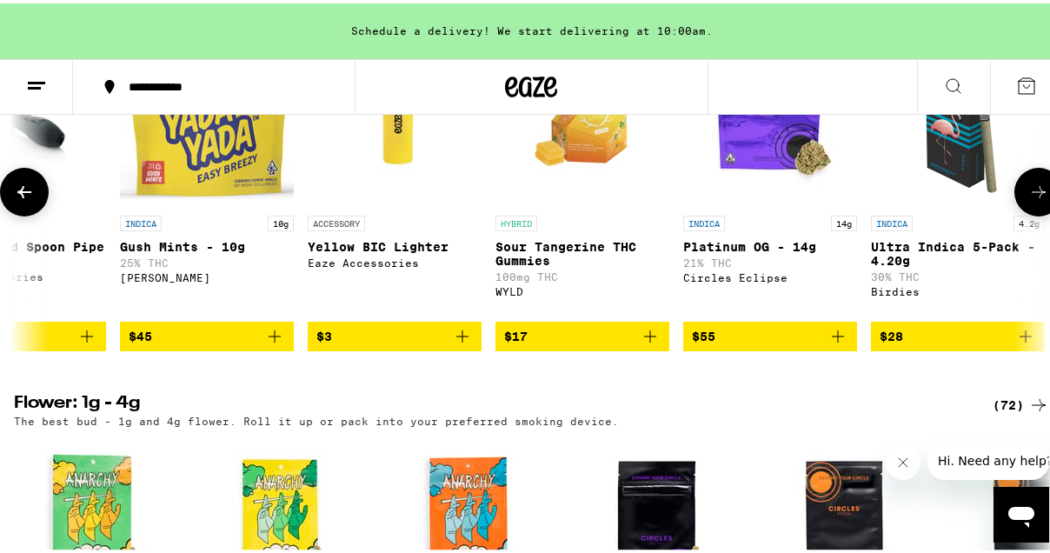
scroll to position [1565, 0]
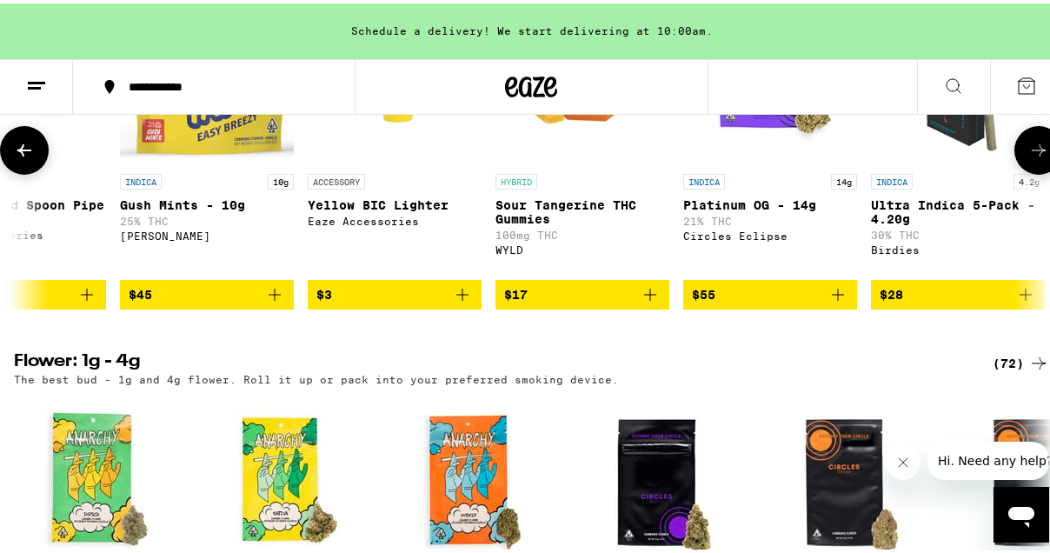
click at [838, 297] on icon "Add to bag" at bounding box center [838, 291] width 12 height 12
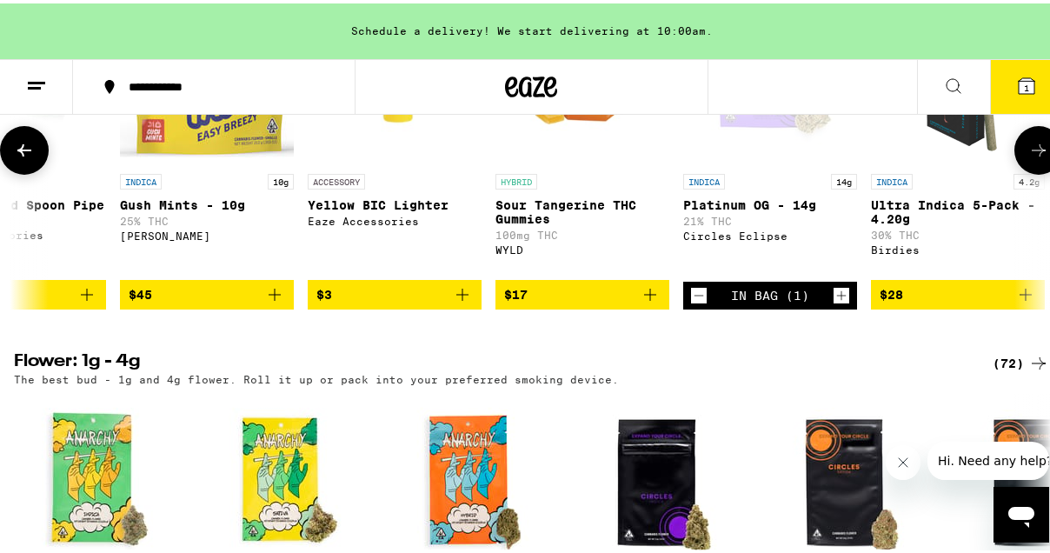
click at [28, 157] on icon at bounding box center [24, 146] width 21 height 21
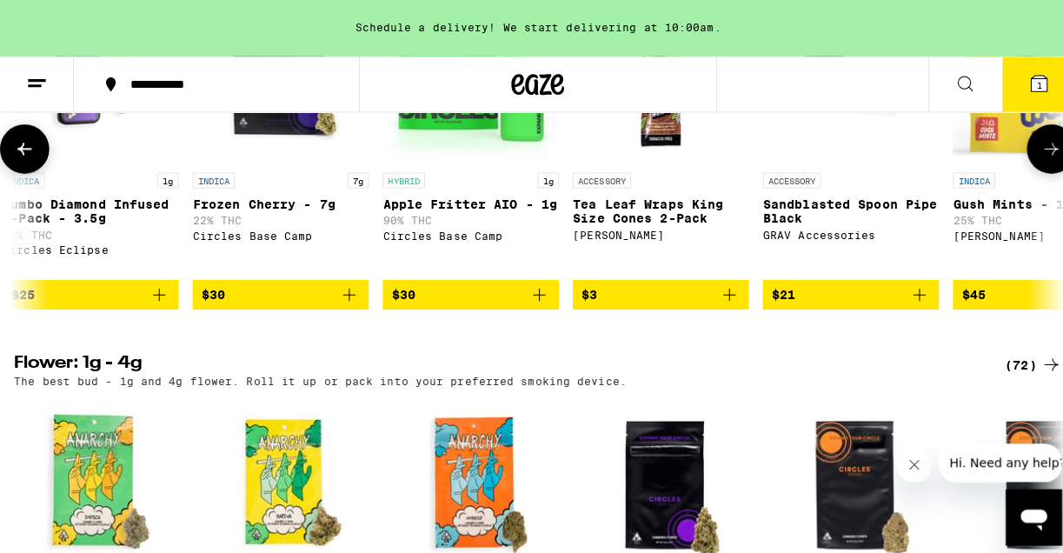
scroll to position [0, 0]
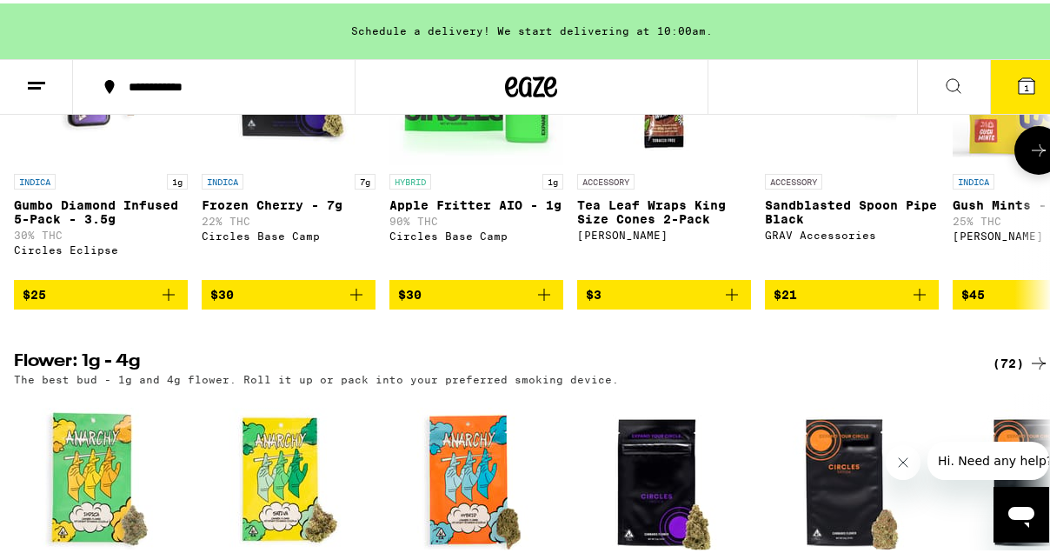
click at [170, 302] on icon "Add to bag" at bounding box center [168, 291] width 21 height 21
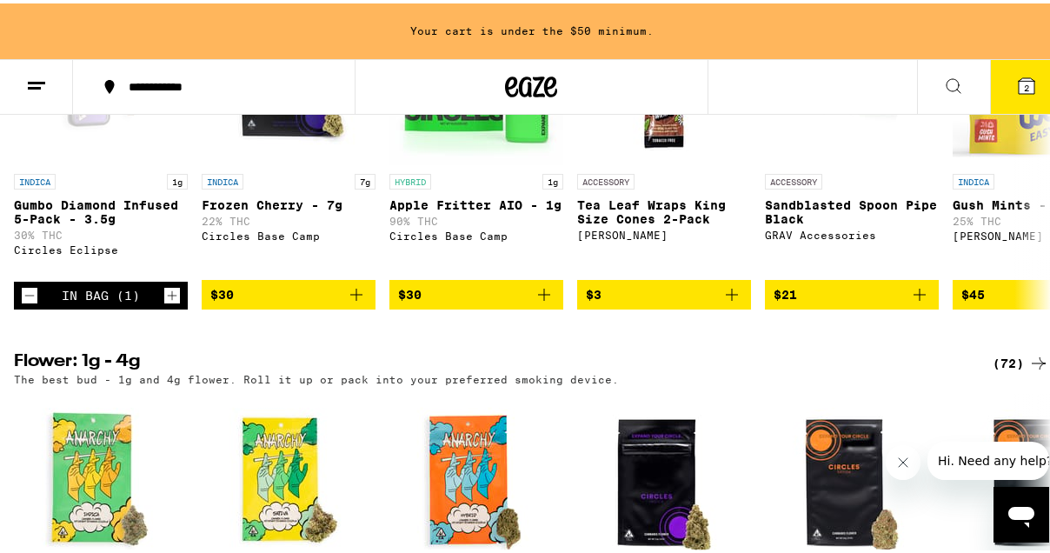
click at [1019, 84] on icon at bounding box center [1027, 83] width 16 height 16
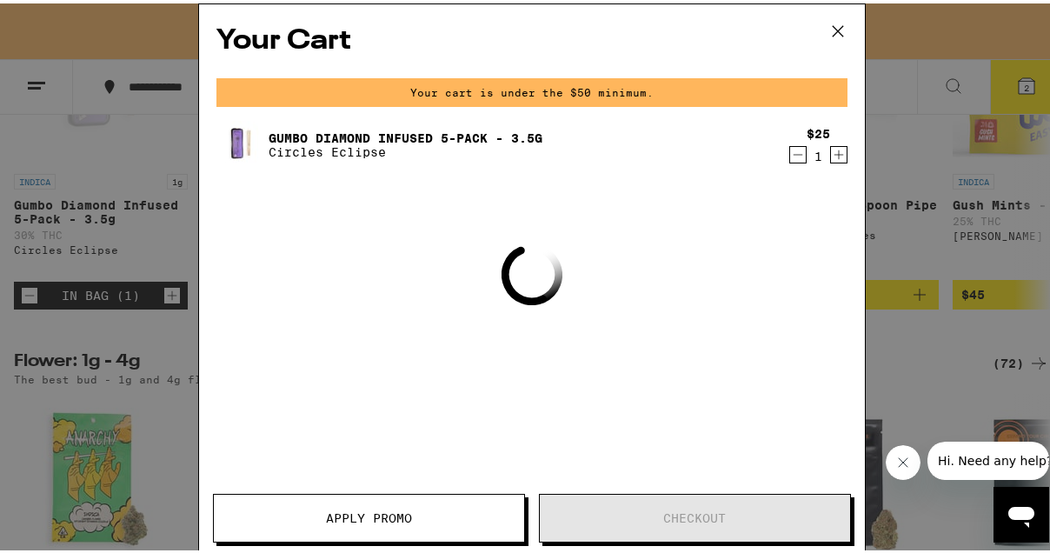
scroll to position [0, 34452]
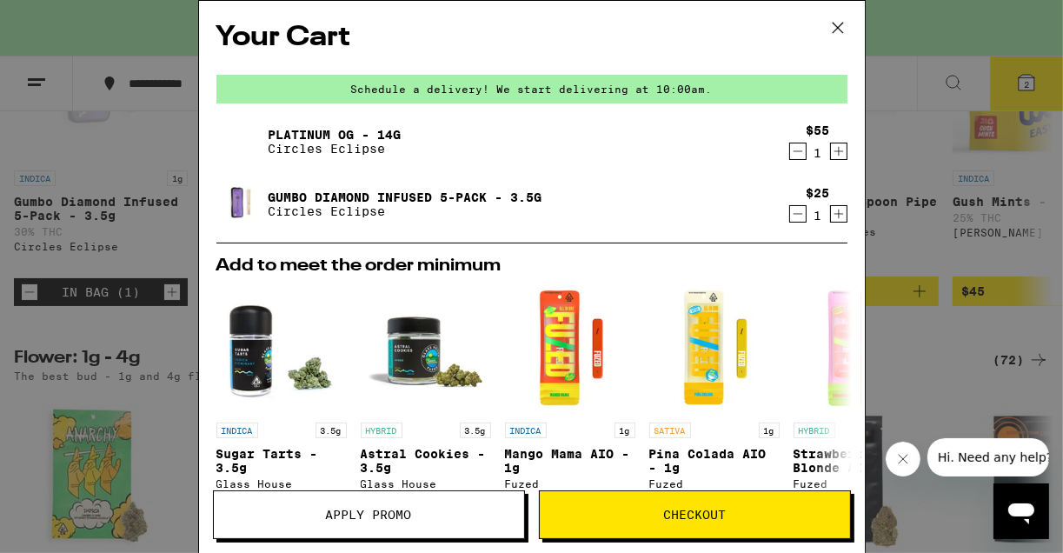
click at [841, 28] on icon at bounding box center [838, 28] width 26 height 26
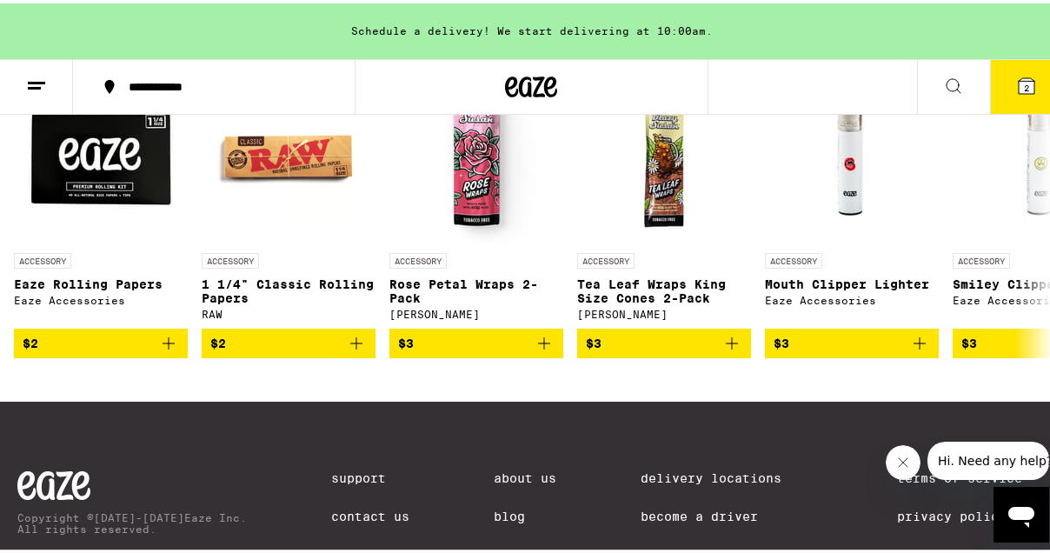
scroll to position [8093, 0]
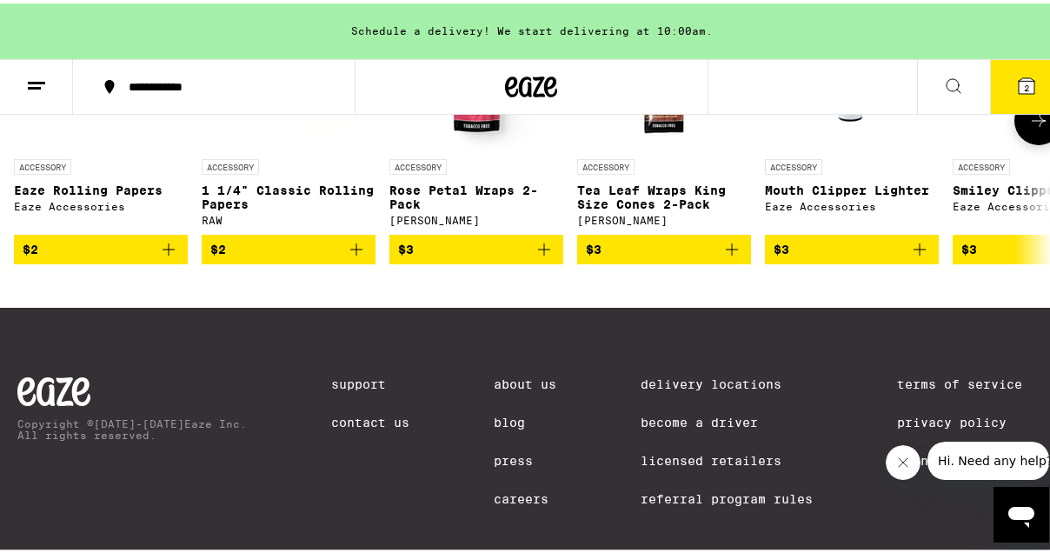
click at [1028, 128] on icon at bounding box center [1038, 117] width 21 height 21
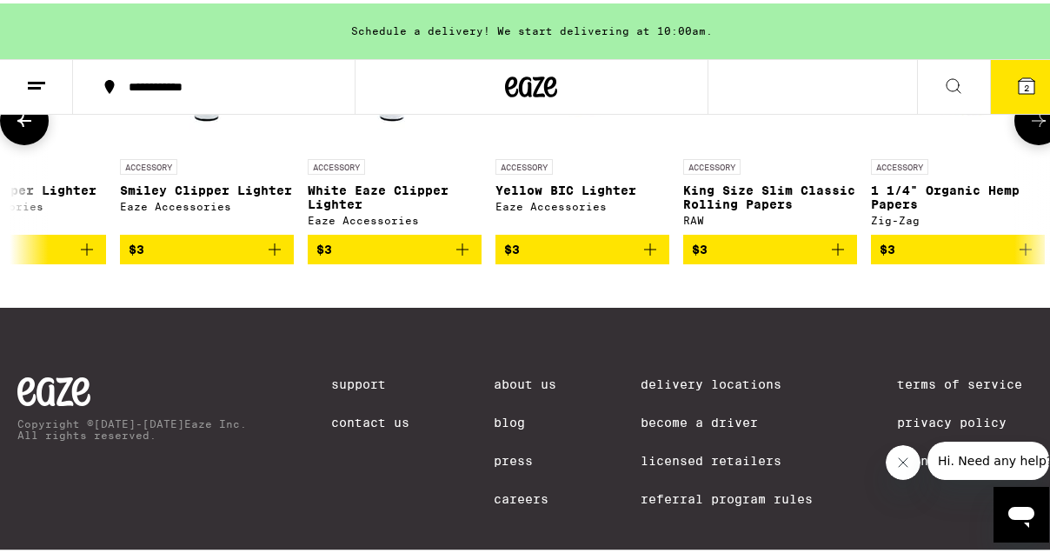
click at [1028, 128] on icon at bounding box center [1038, 117] width 21 height 21
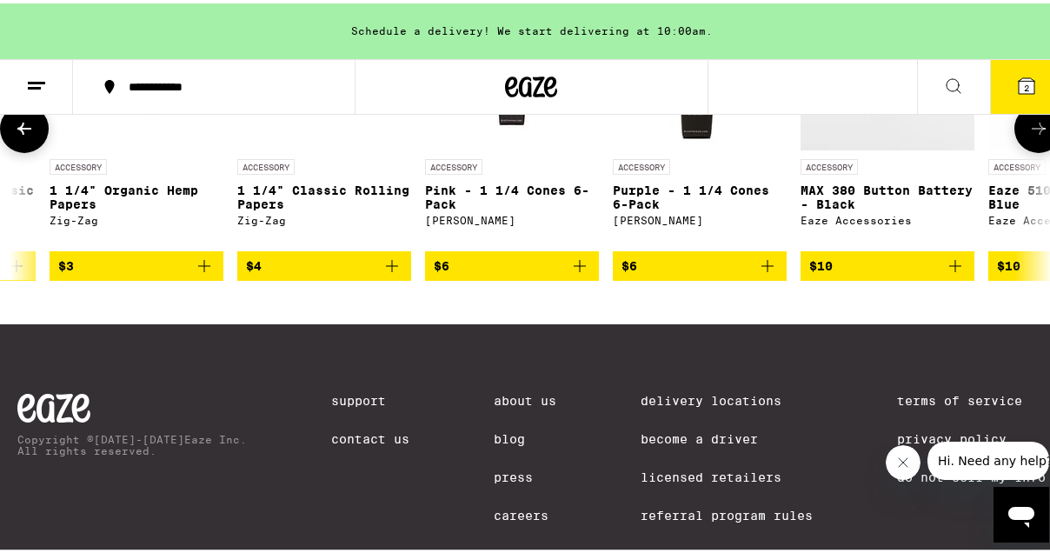
scroll to position [0, 1666]
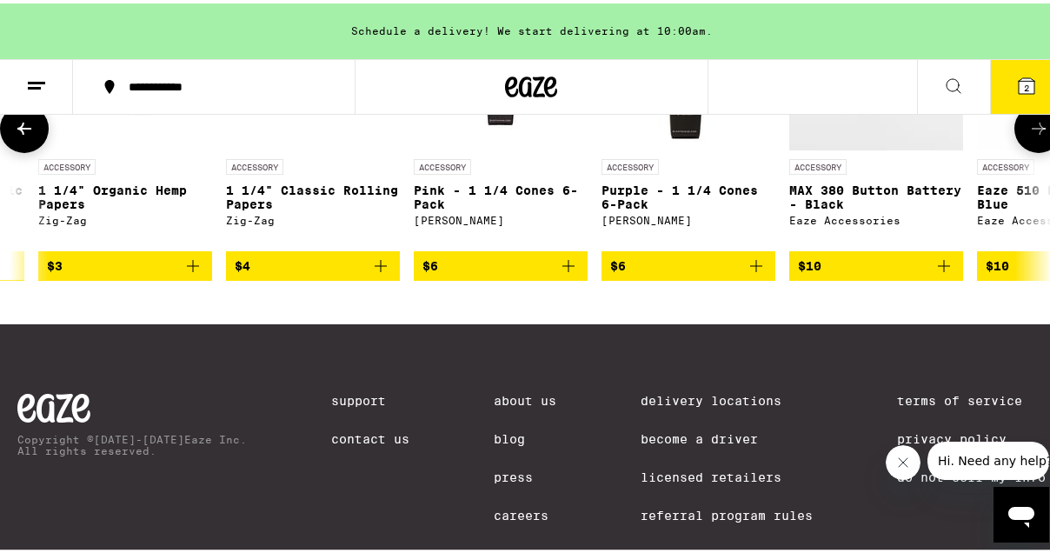
click at [1028, 136] on icon at bounding box center [1038, 125] width 21 height 21
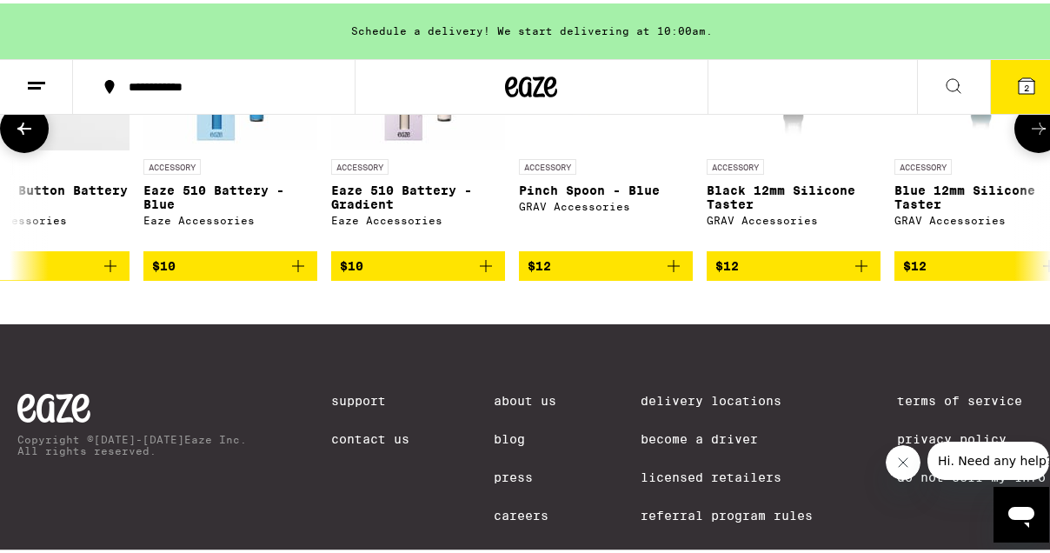
click at [1028, 136] on icon at bounding box center [1038, 125] width 21 height 21
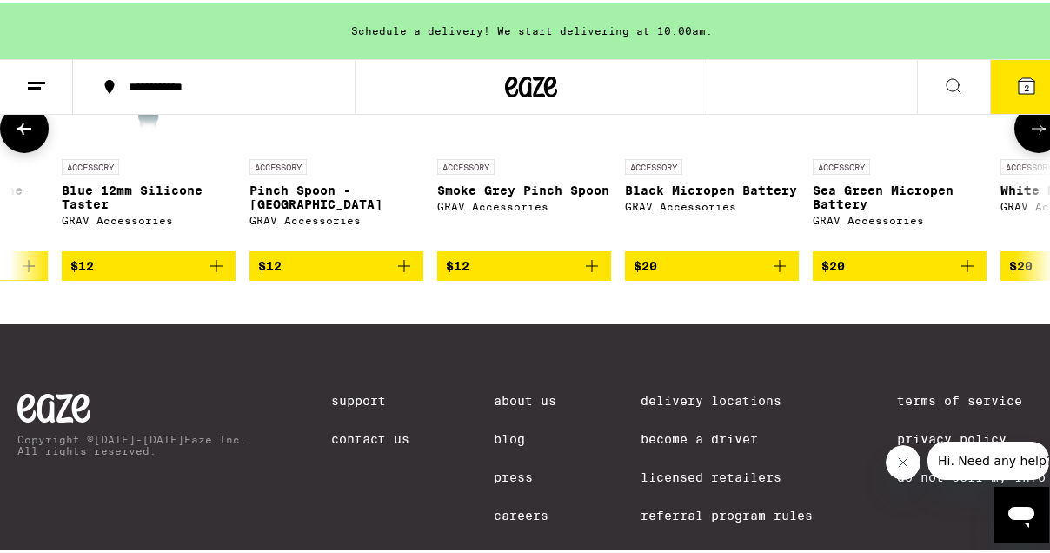
click at [1028, 136] on icon at bounding box center [1038, 125] width 21 height 21
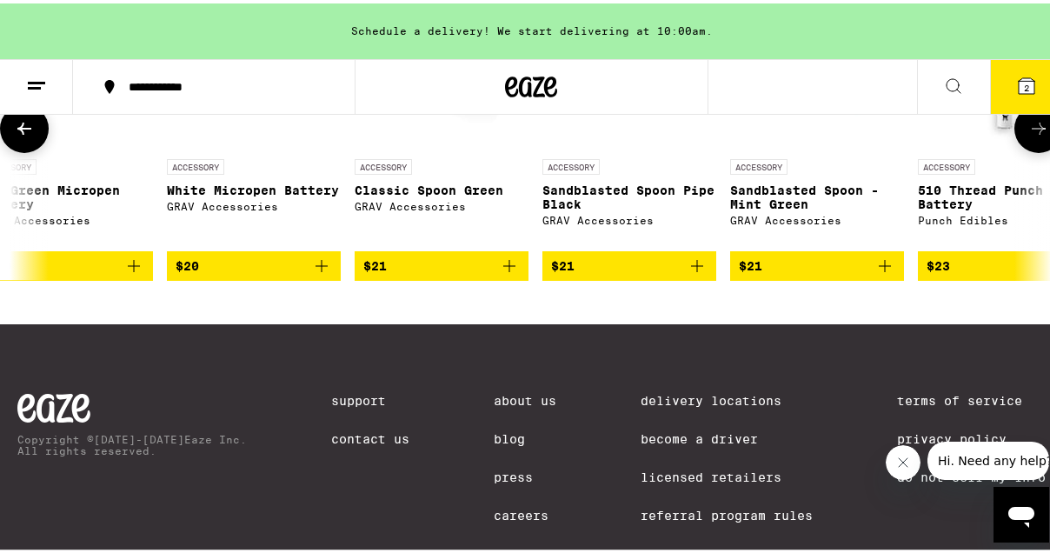
click at [1028, 136] on icon at bounding box center [1038, 125] width 21 height 21
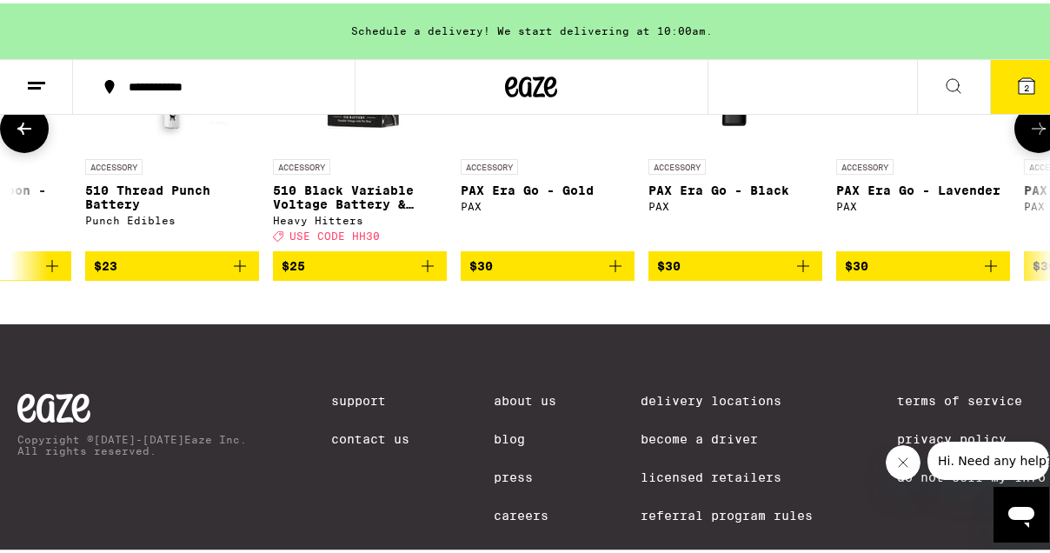
click at [1028, 136] on icon at bounding box center [1038, 125] width 21 height 21
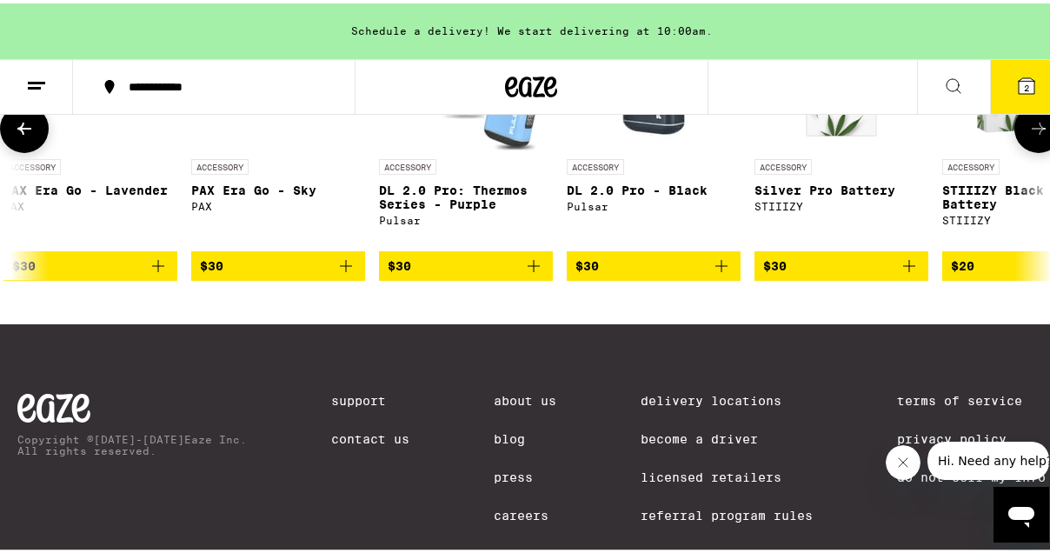
click at [1028, 136] on icon at bounding box center [1038, 125] width 21 height 21
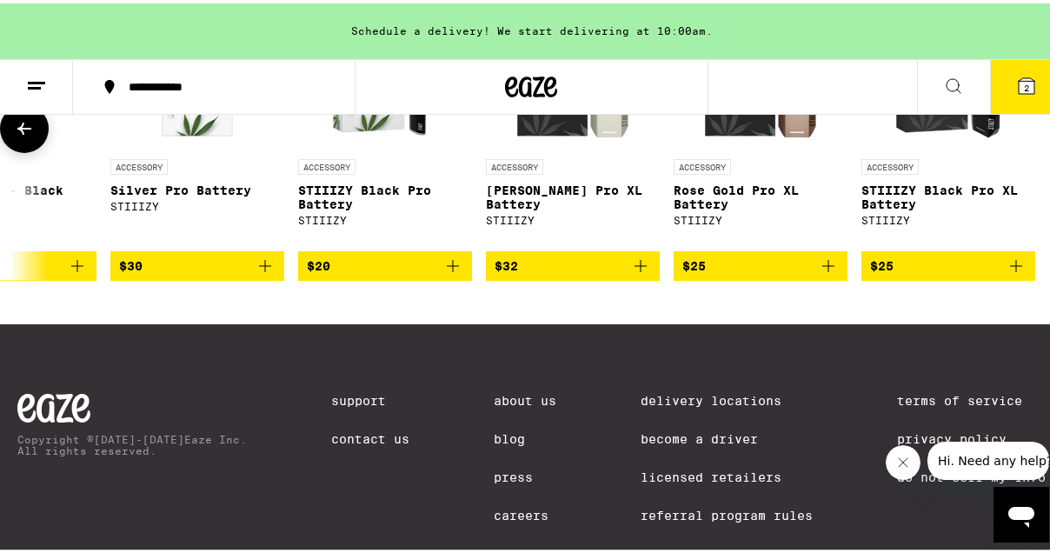
scroll to position [0, 6488]
click at [26, 150] on button at bounding box center [24, 125] width 49 height 49
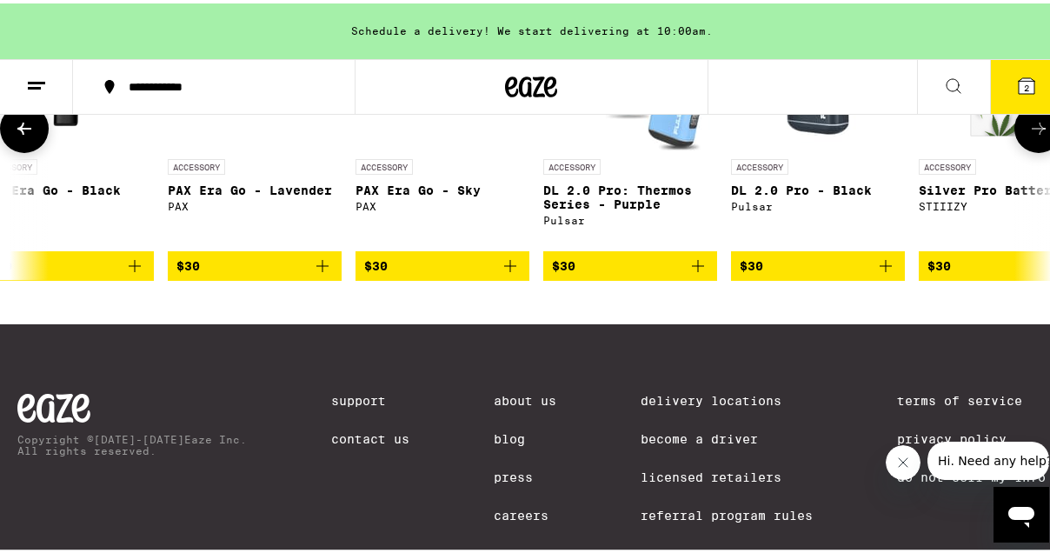
scroll to position [0, 5656]
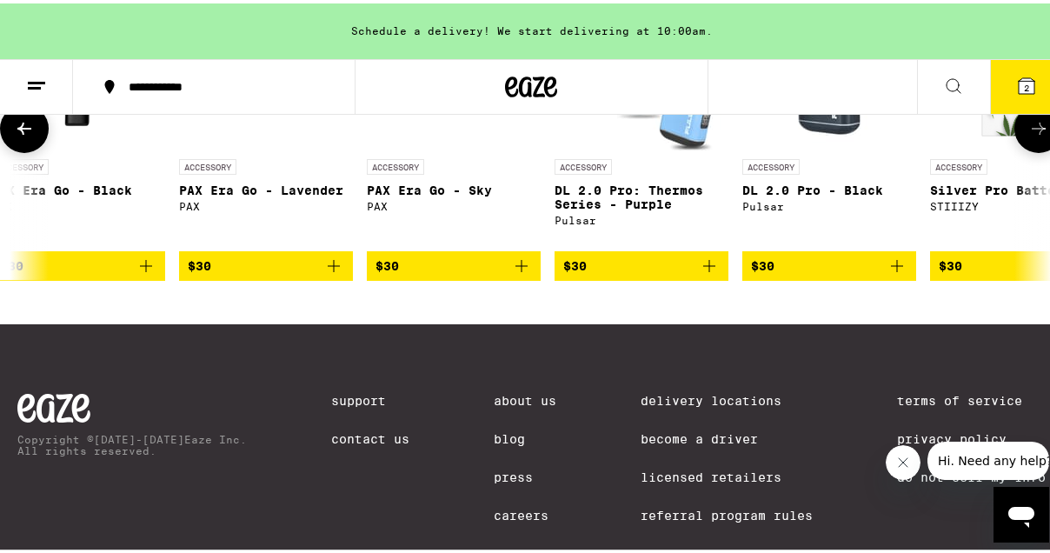
click at [26, 150] on button at bounding box center [24, 125] width 49 height 49
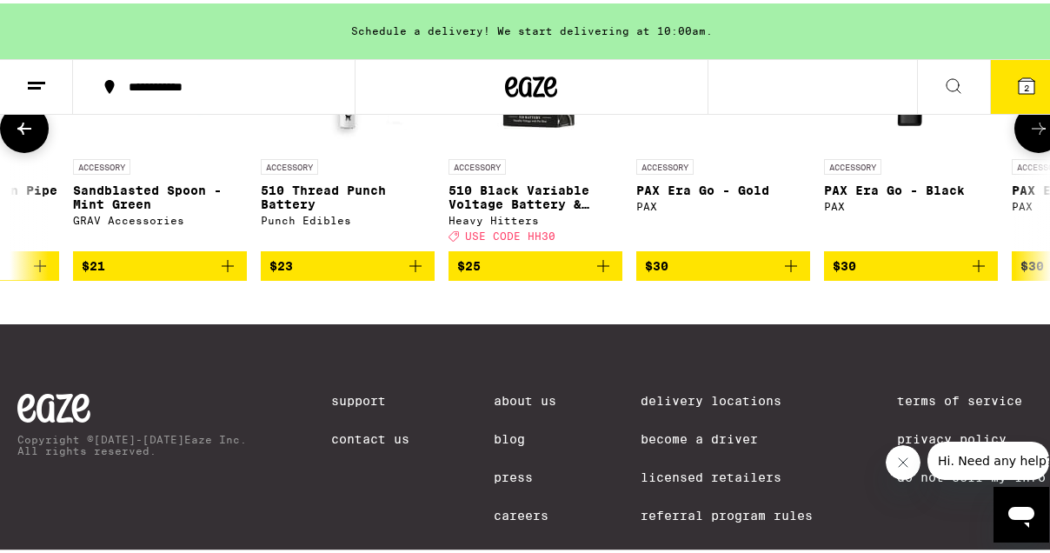
click at [26, 150] on button at bounding box center [24, 125] width 49 height 49
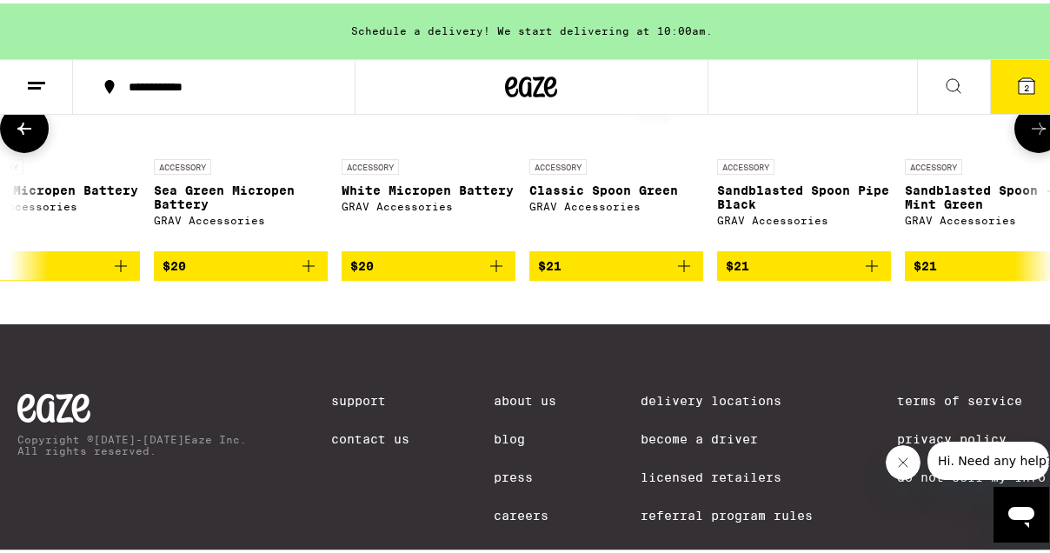
click at [26, 150] on button at bounding box center [24, 125] width 49 height 49
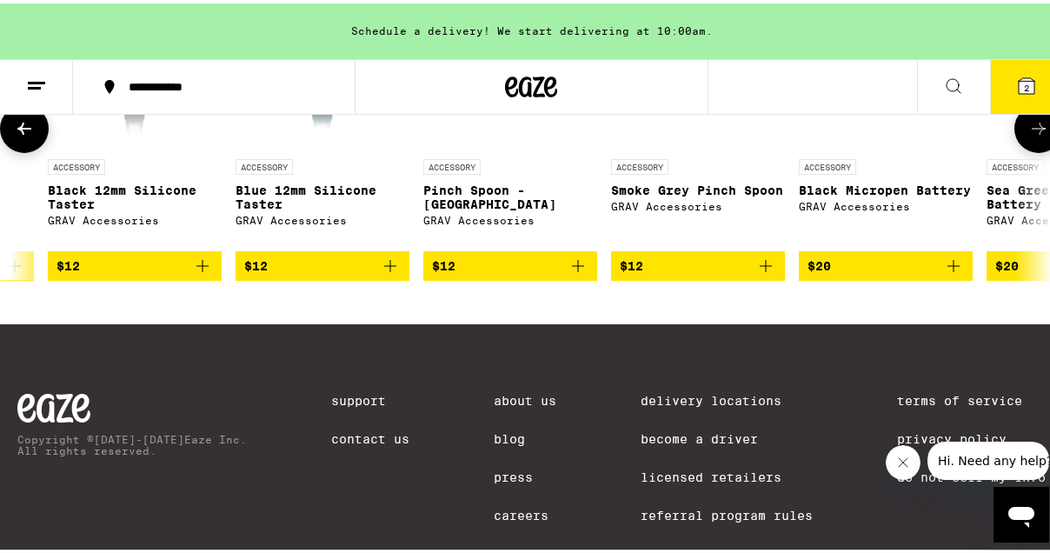
click at [26, 150] on button at bounding box center [24, 125] width 49 height 49
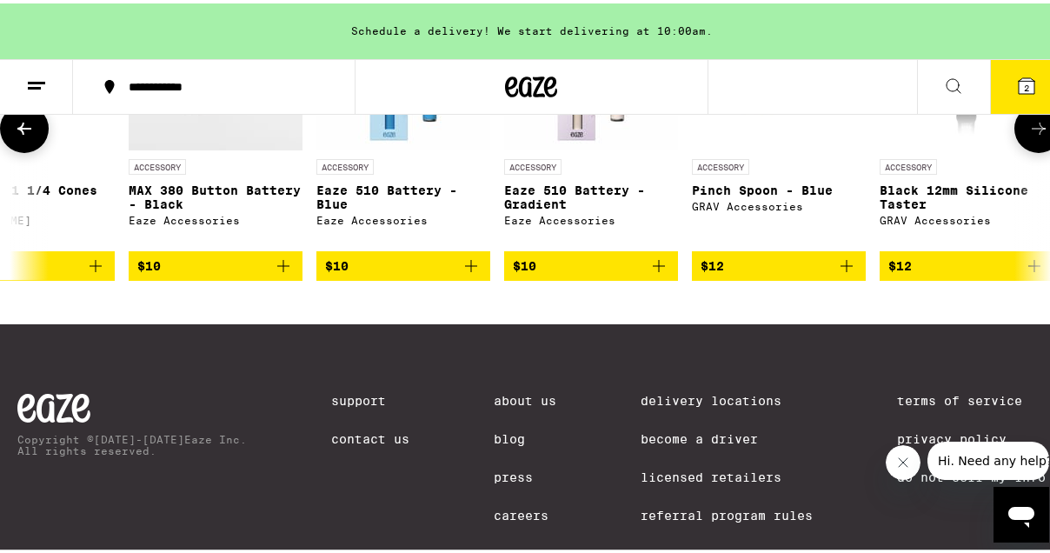
click at [26, 150] on button at bounding box center [24, 125] width 49 height 49
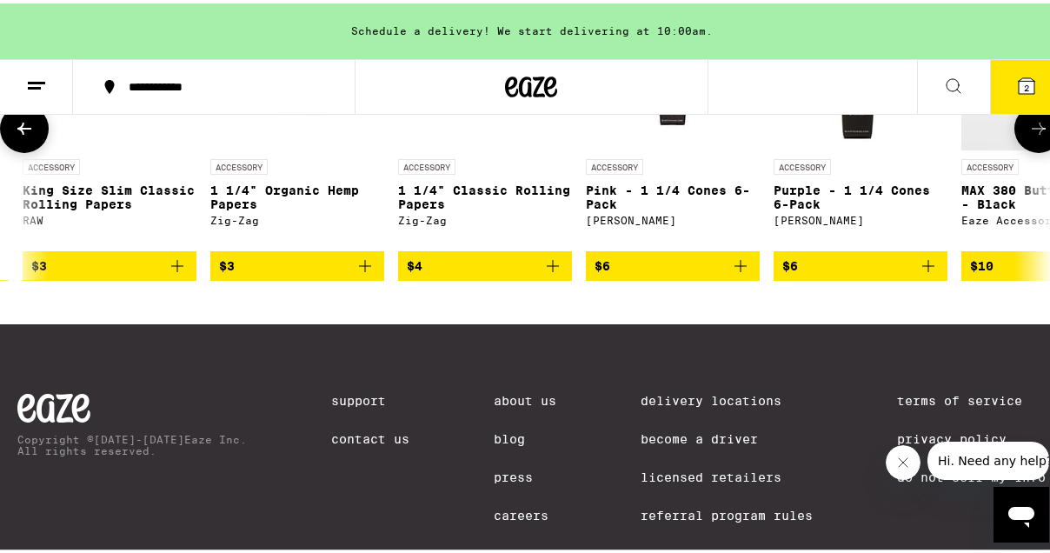
click at [26, 150] on button at bounding box center [24, 125] width 49 height 49
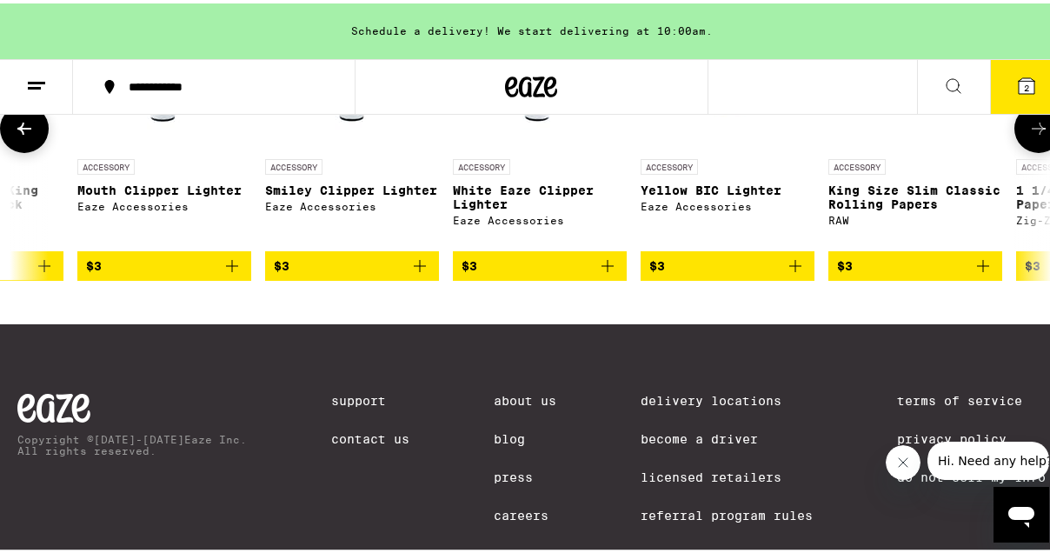
scroll to position [0, 661]
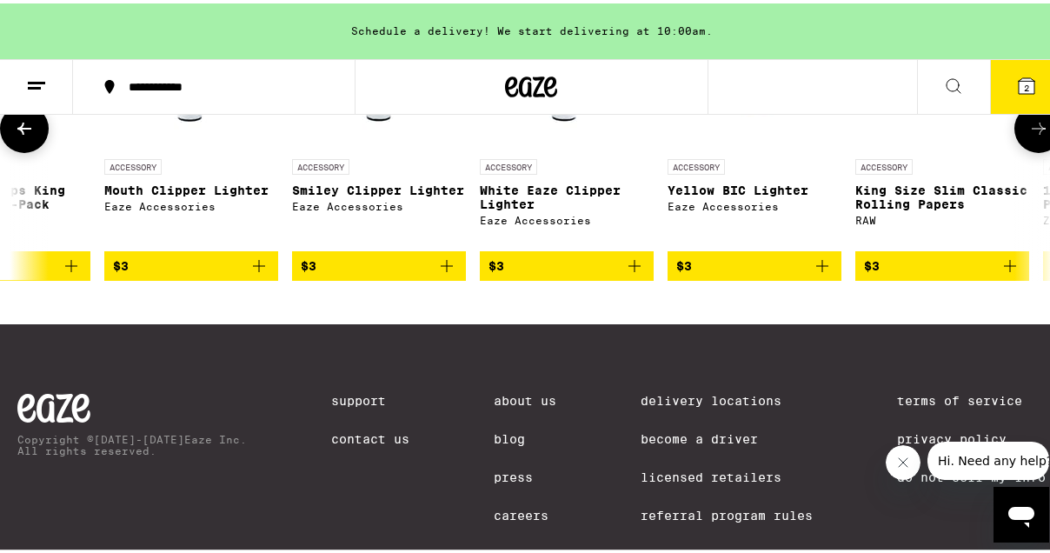
click at [26, 150] on button at bounding box center [24, 125] width 49 height 49
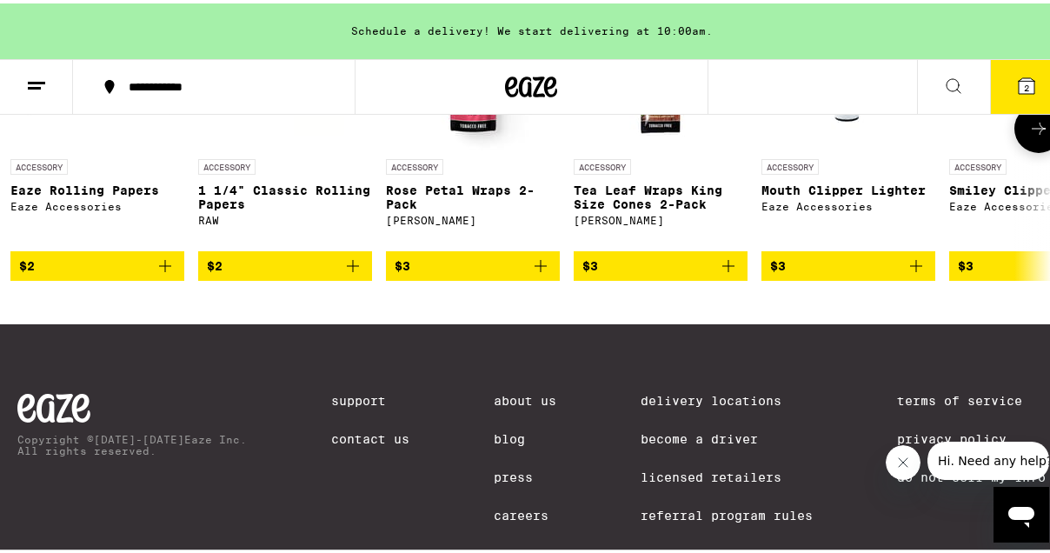
scroll to position [0, 0]
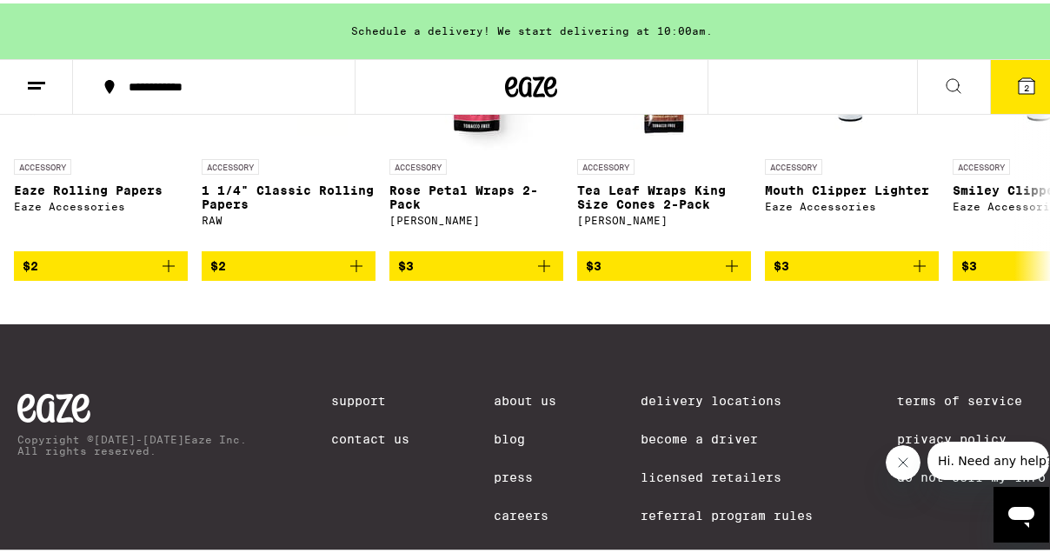
click at [990, 102] on button "2" at bounding box center [1026, 84] width 73 height 54
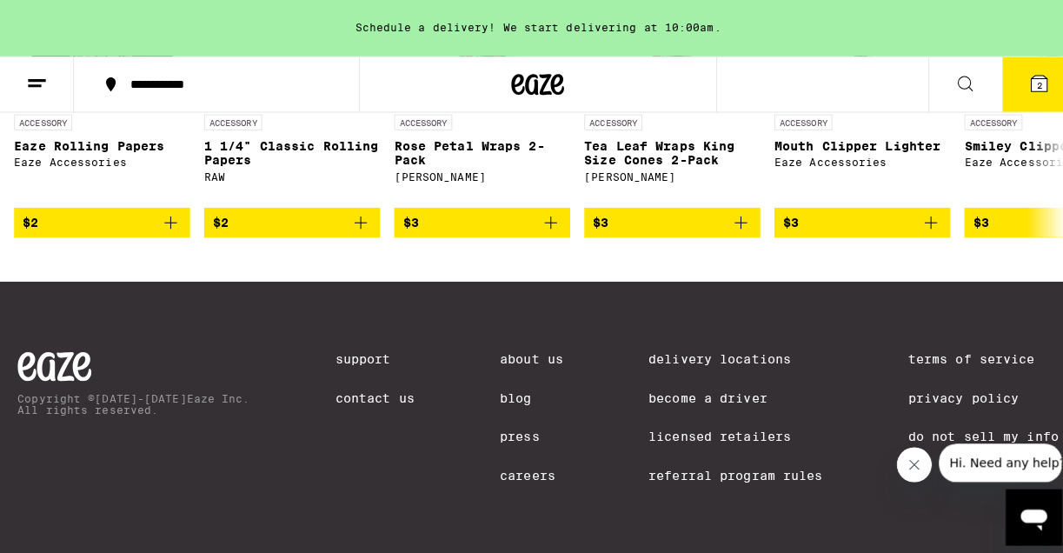
scroll to position [7915, 0]
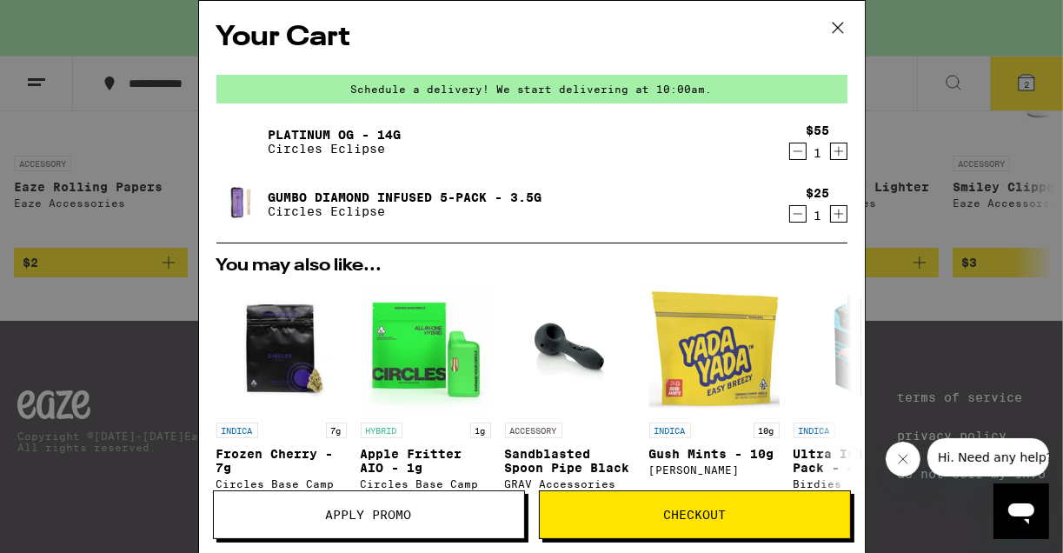
click at [615, 509] on span "Checkout" at bounding box center [695, 515] width 310 height 12
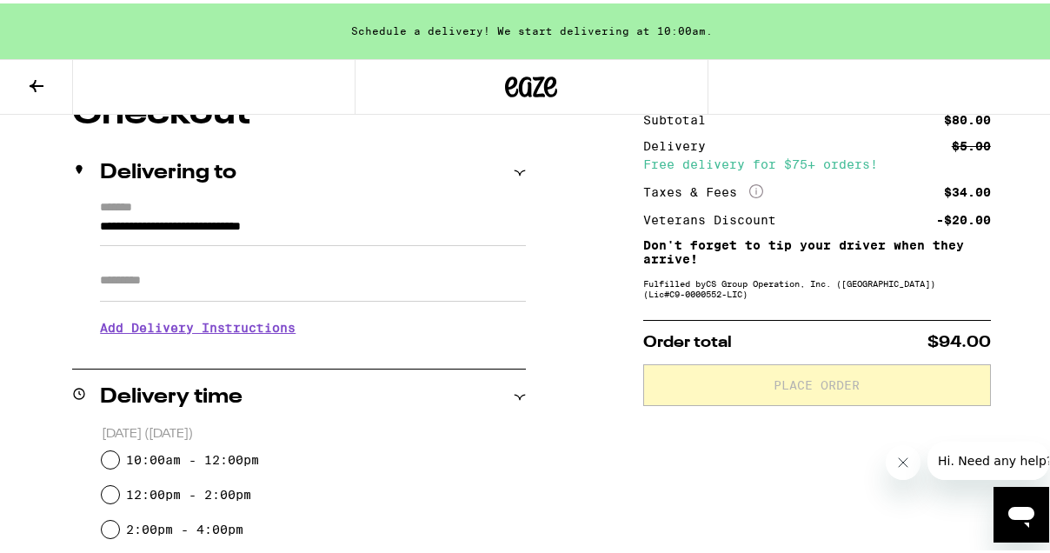
scroll to position [174, 0]
click at [110, 449] on input "10:00am - 12:00pm" at bounding box center [110, 455] width 17 height 17
radio input "true"
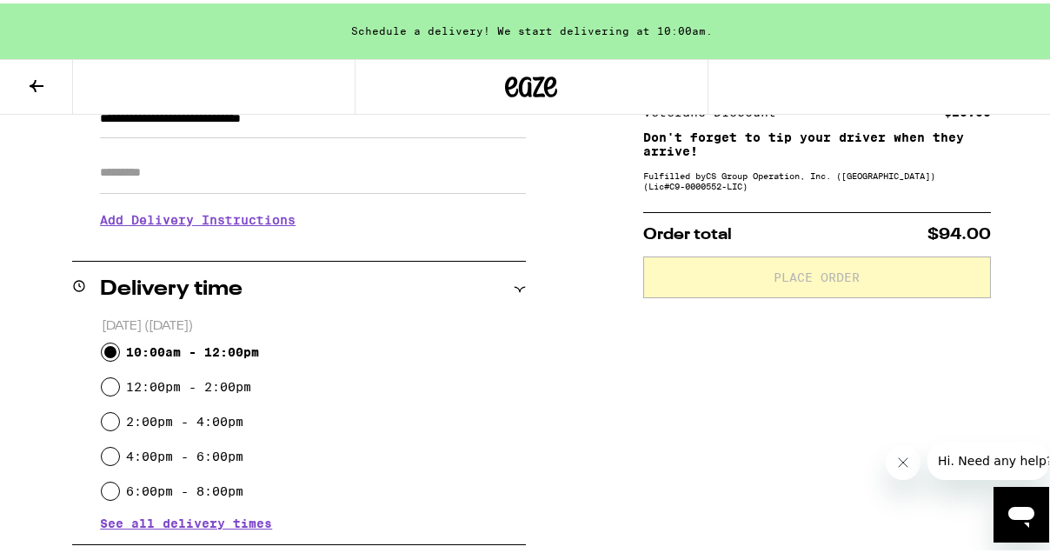
scroll to position [435, 0]
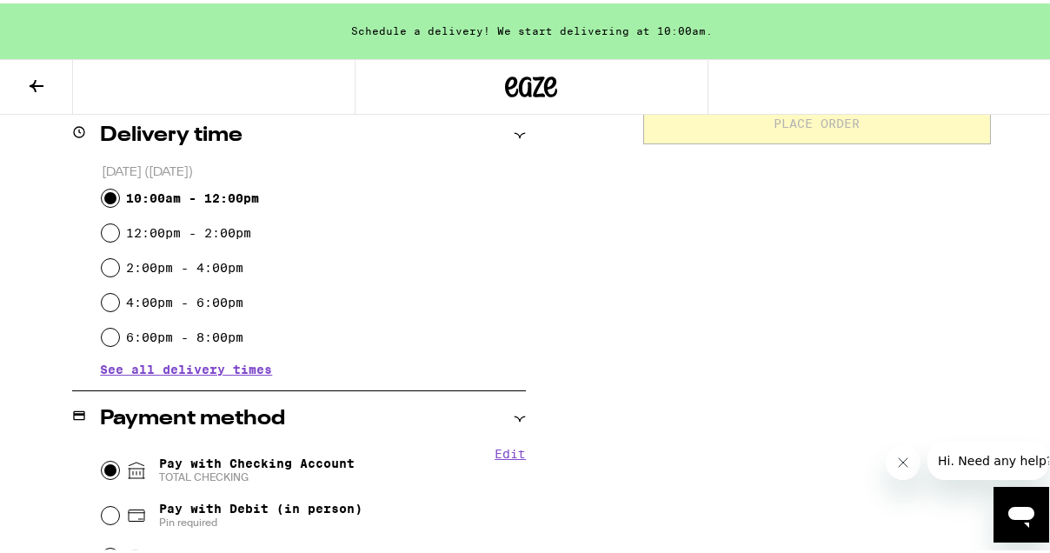
click at [102, 469] on input "Pay with Checking Account TOTAL CHECKING" at bounding box center [110, 466] width 17 height 17
radio input "true"
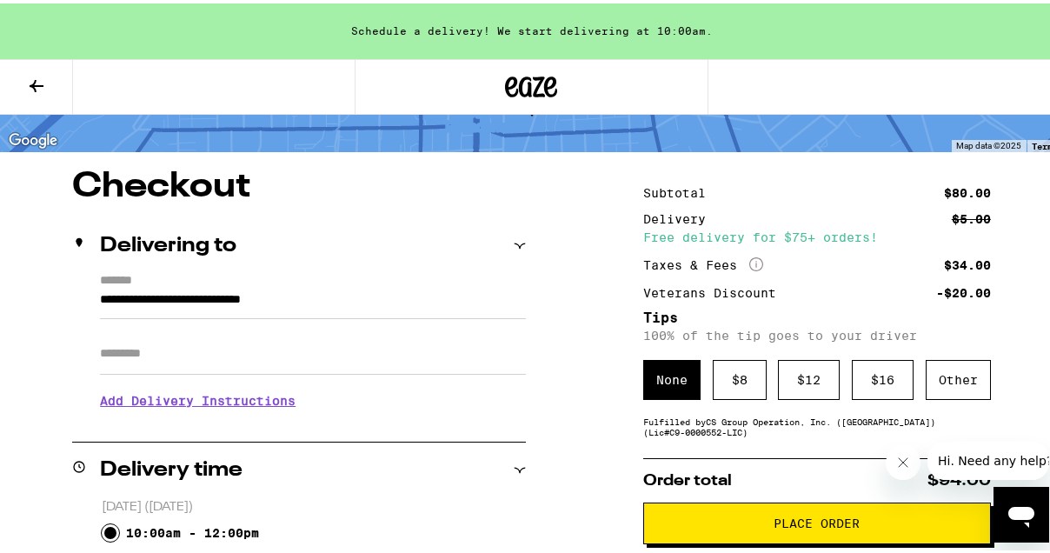
scroll to position [0, 0]
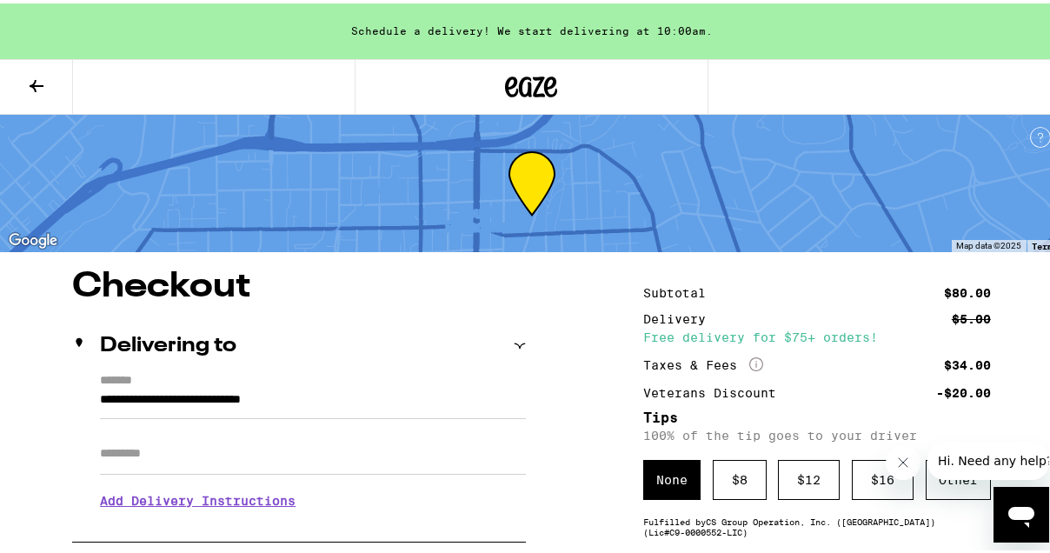
click at [35, 80] on icon at bounding box center [36, 82] width 21 height 21
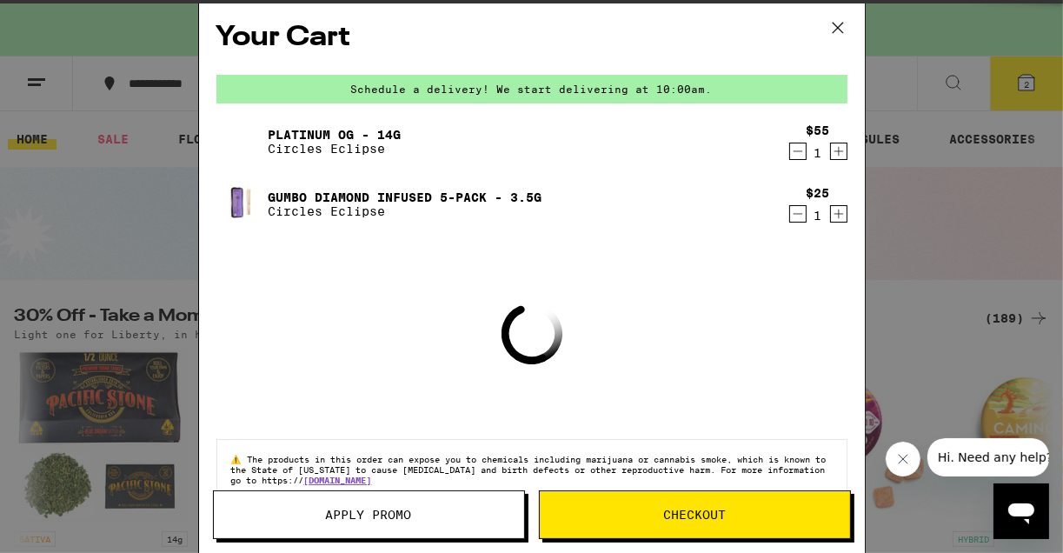
click at [832, 19] on icon at bounding box center [838, 28] width 26 height 26
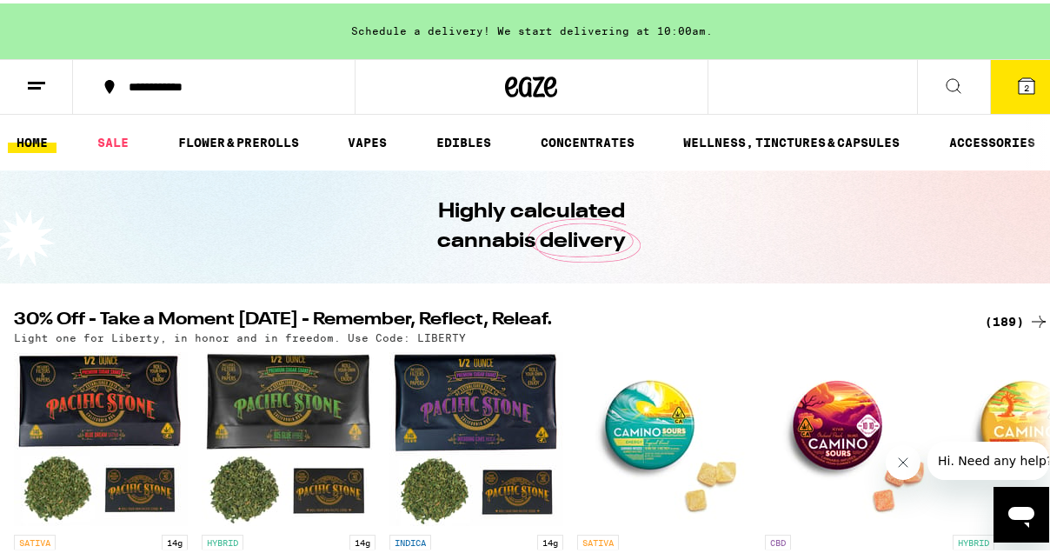
click at [45, 79] on line at bounding box center [36, 79] width 17 height 0
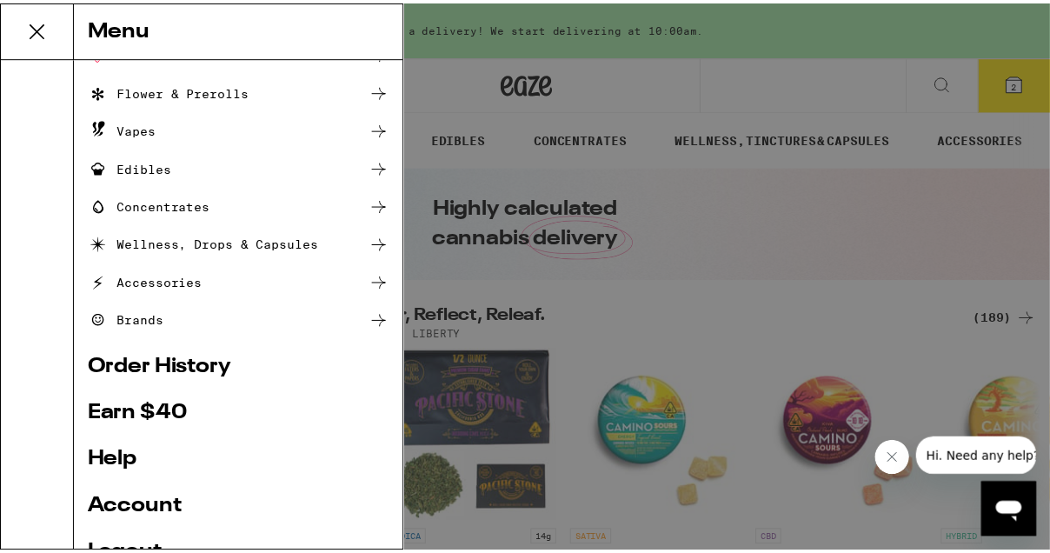
scroll to position [245, 0]
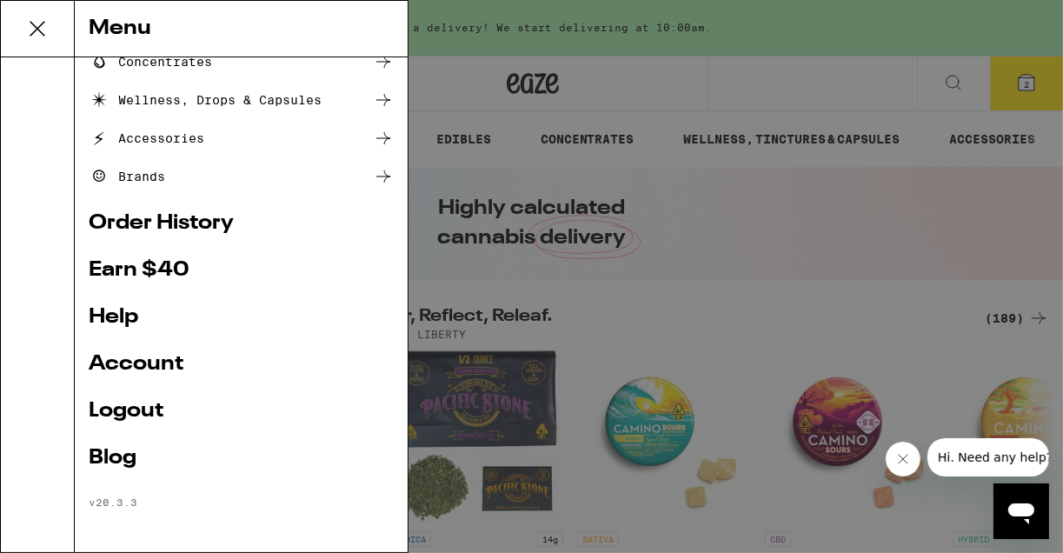
click at [138, 373] on link "Account" at bounding box center [241, 364] width 305 height 21
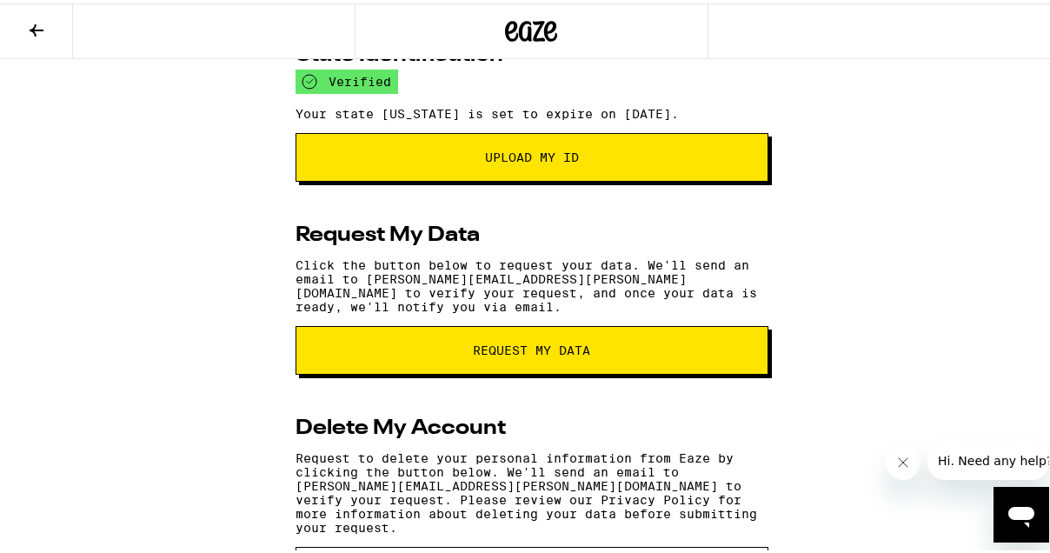
scroll to position [356, 0]
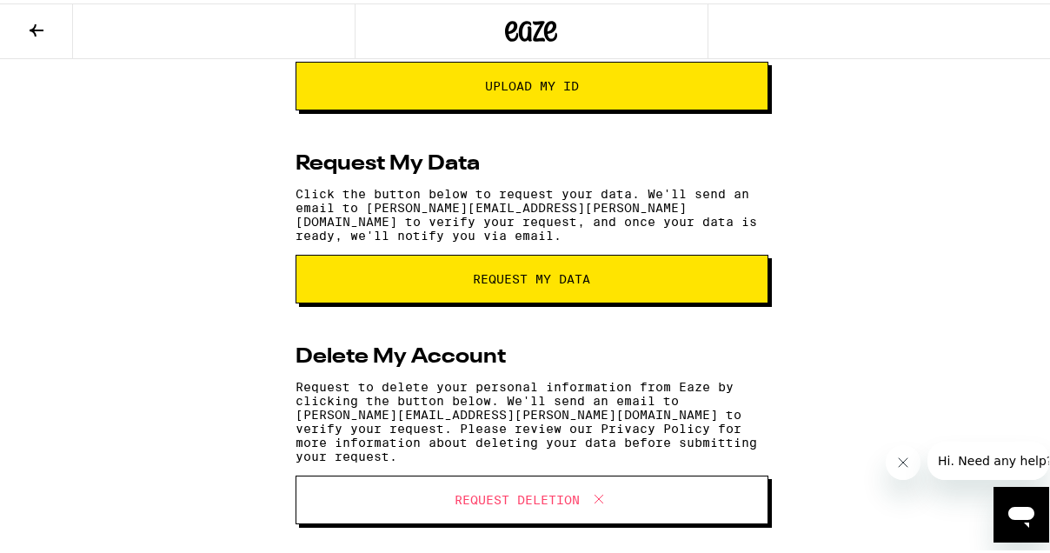
click at [32, 37] on button at bounding box center [36, 28] width 73 height 55
